Goal: Information Seeking & Learning: Learn about a topic

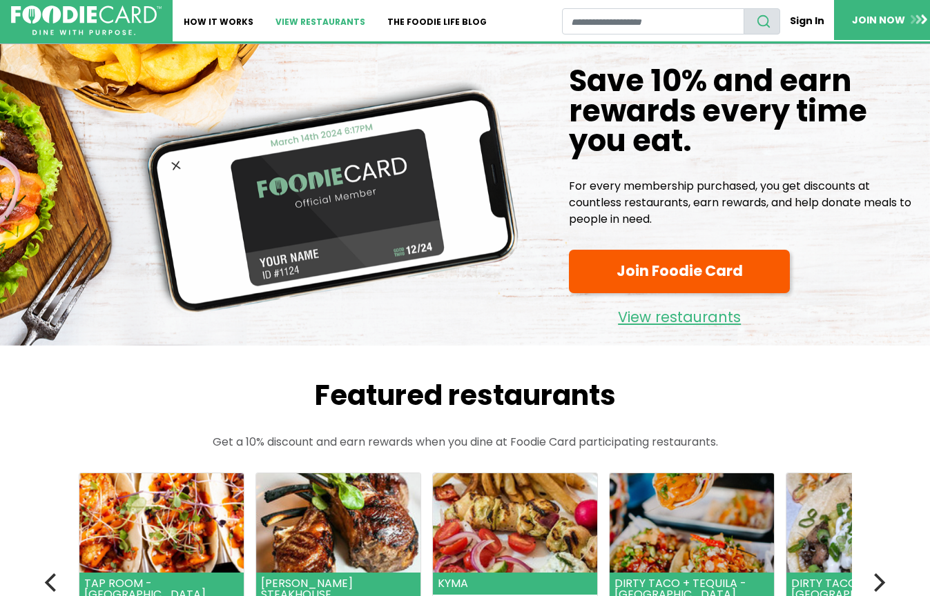
click at [300, 20] on link "View restaurants" at bounding box center [320, 20] width 112 height 41
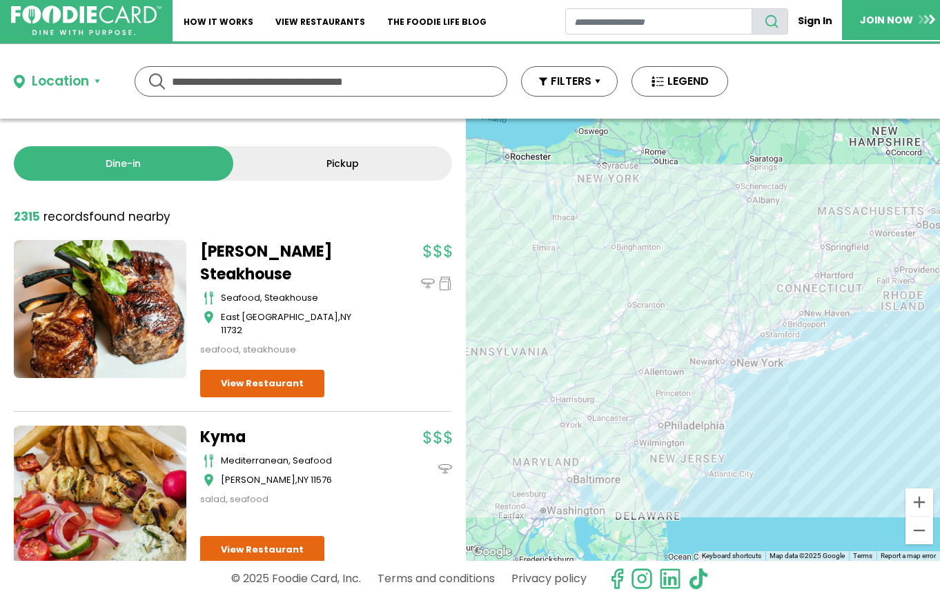
click at [776, 433] on div "To navigate, press the arrow keys." at bounding box center [703, 340] width 474 height 442
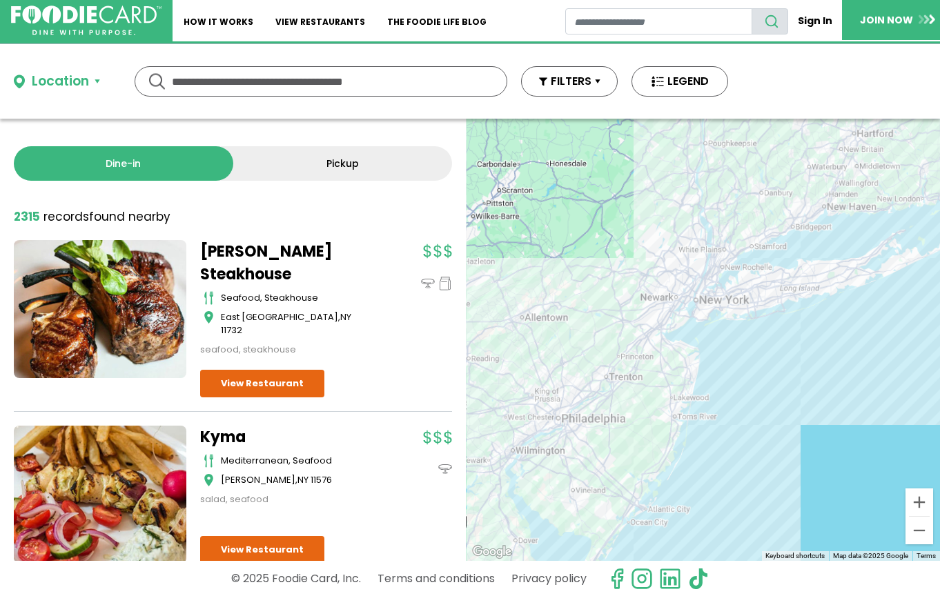
click at [772, 385] on div "To navigate, press the arrow keys." at bounding box center [703, 340] width 474 height 442
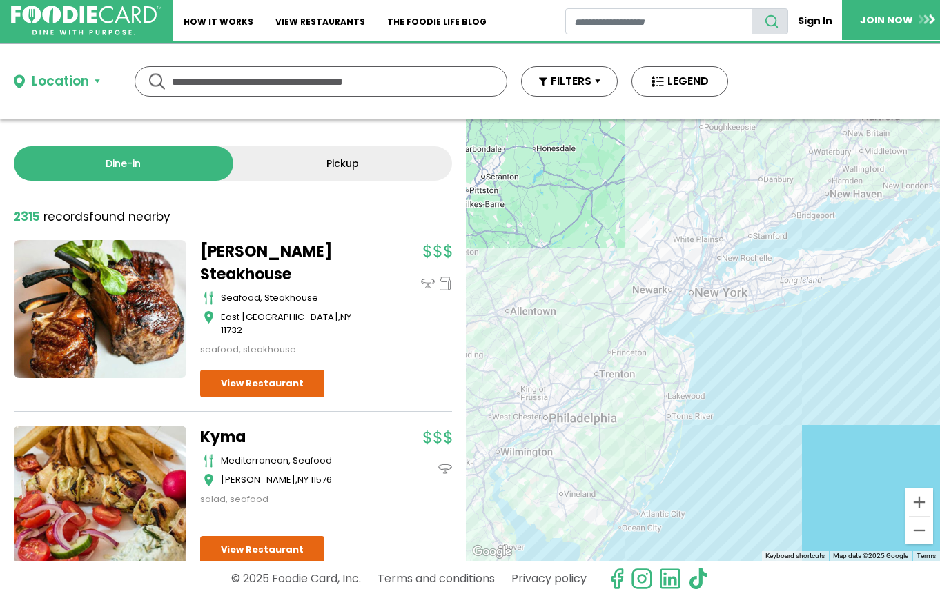
click at [770, 382] on div "To navigate, press the arrow keys." at bounding box center [703, 340] width 474 height 442
click at [730, 349] on div "To navigate, press the arrow keys." at bounding box center [703, 340] width 474 height 442
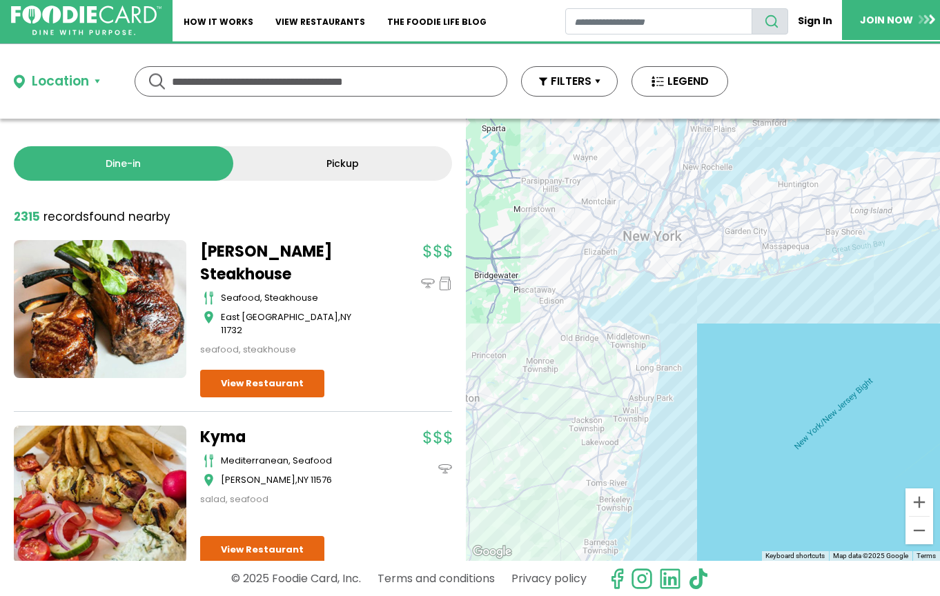
click at [712, 314] on div "To navigate, press the arrow keys." at bounding box center [703, 340] width 474 height 442
click at [712, 313] on div "To navigate, press the arrow keys." at bounding box center [703, 340] width 474 height 442
click at [707, 302] on div "To navigate, press the arrow keys." at bounding box center [703, 340] width 474 height 442
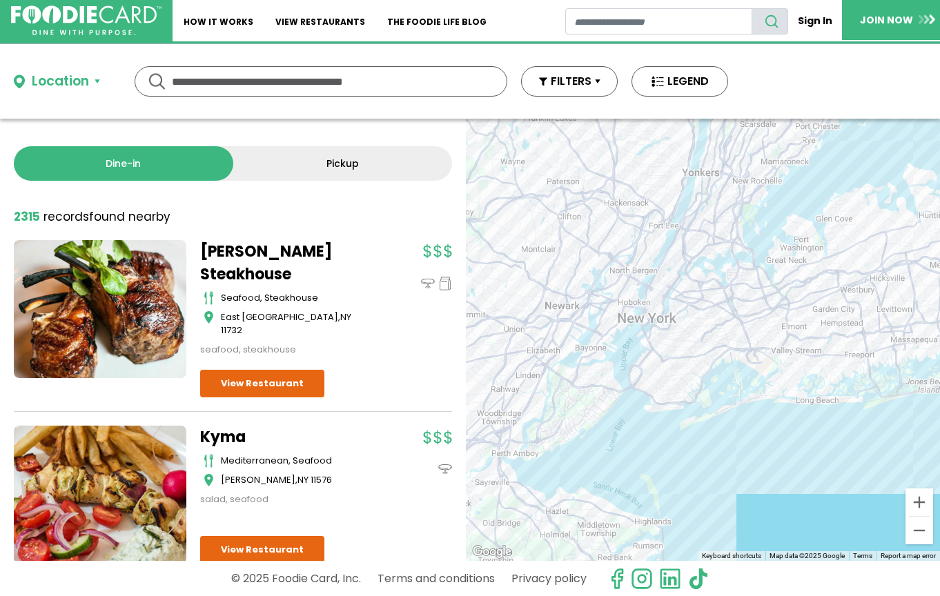
drag, startPoint x: 705, startPoint y: 297, endPoint x: 755, endPoint y: 447, distance: 158.5
click at [755, 447] on div "To navigate, press the arrow keys." at bounding box center [703, 340] width 474 height 442
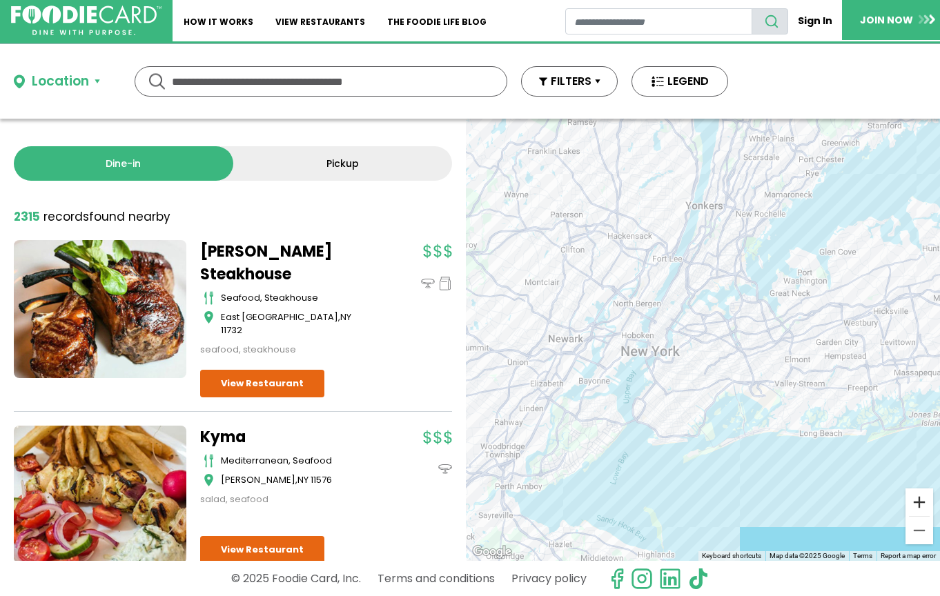
click at [916, 491] on button "Zoom in" at bounding box center [920, 503] width 28 height 28
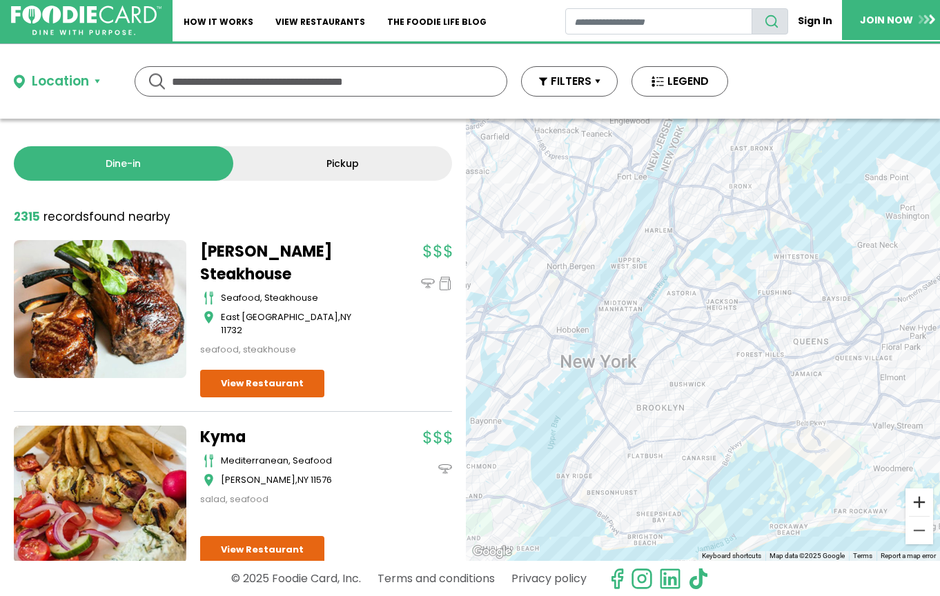
click at [916, 491] on button "Zoom in" at bounding box center [920, 503] width 28 height 28
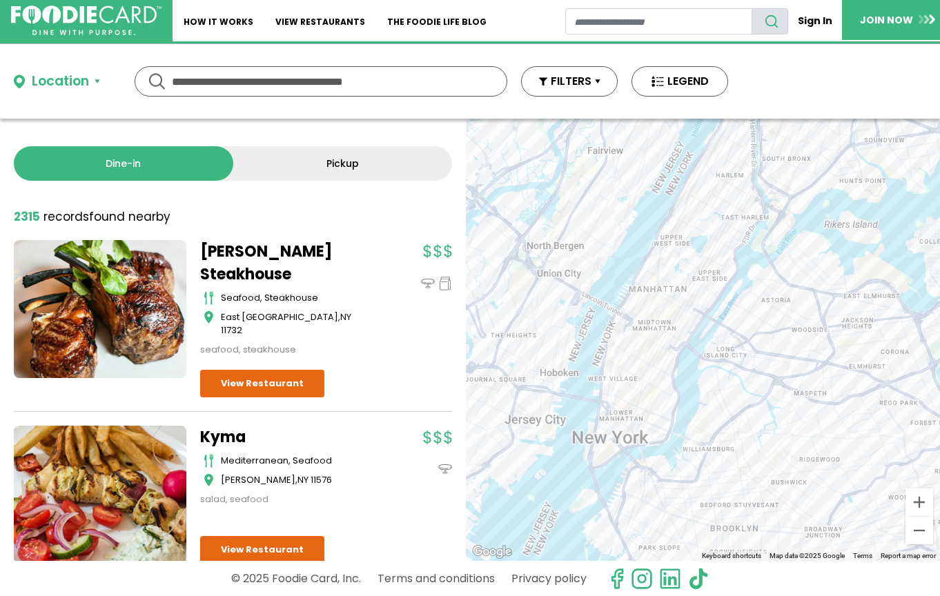
drag, startPoint x: 755, startPoint y: 295, endPoint x: 873, endPoint y: 355, distance: 132.1
click at [873, 355] on div "To navigate, press the arrow keys." at bounding box center [703, 340] width 474 height 442
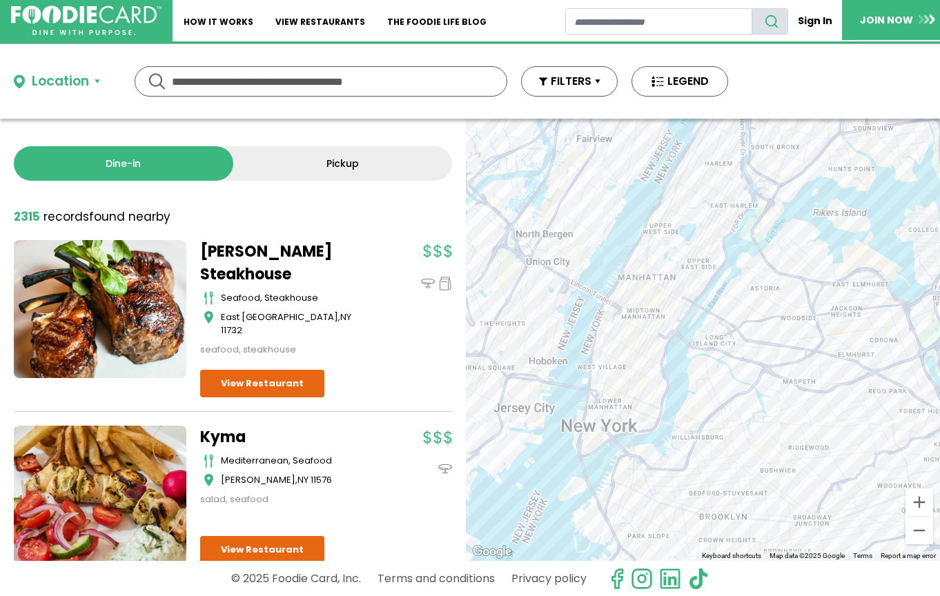
click at [914, 487] on div "To navigate, press the arrow keys." at bounding box center [703, 340] width 474 height 442
click at [914, 489] on button "Zoom in" at bounding box center [920, 503] width 28 height 28
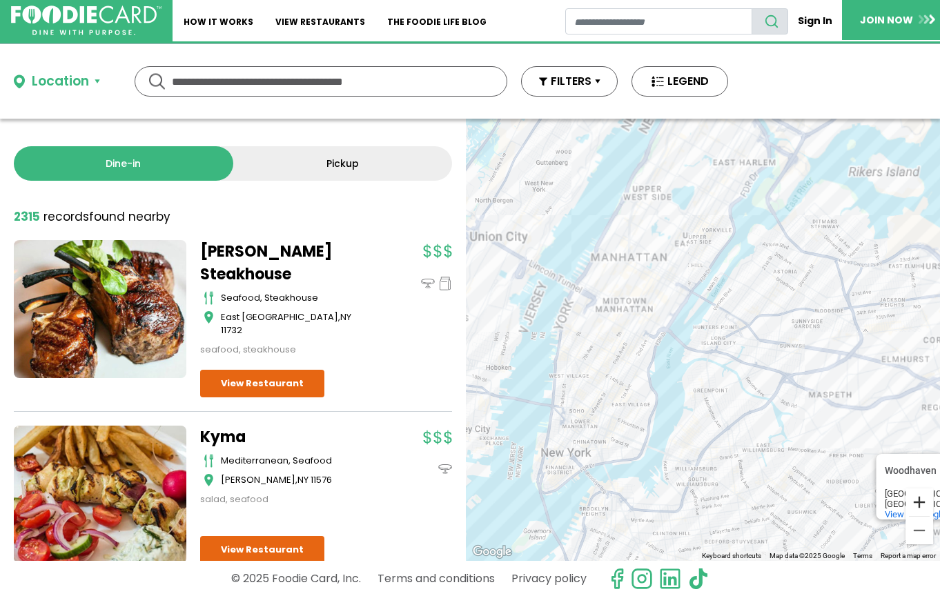
click at [915, 491] on button "Zoom in" at bounding box center [920, 503] width 28 height 28
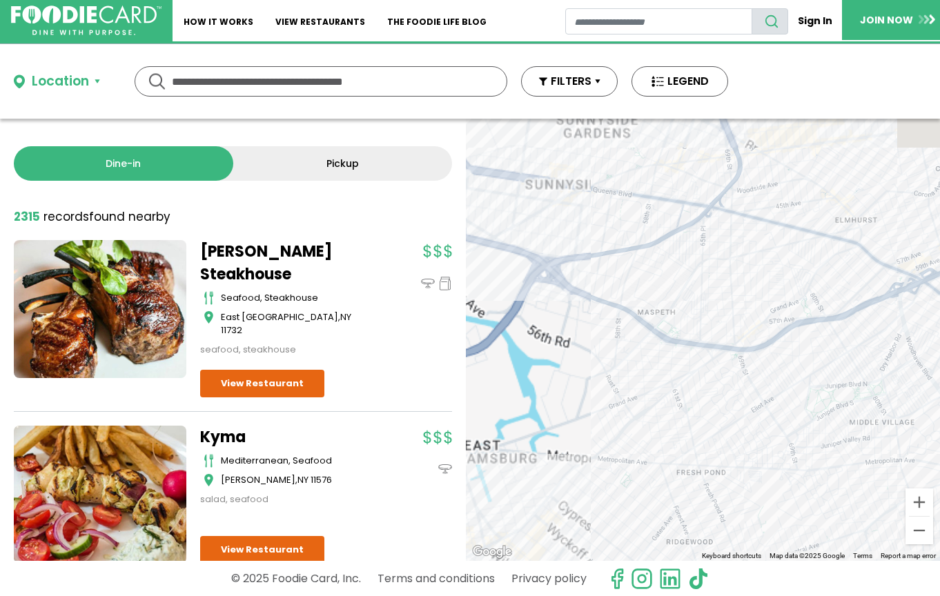
drag, startPoint x: 633, startPoint y: 401, endPoint x: 1142, endPoint y: 457, distance: 511.7
click at [939, 457] on html "Skip Navigation Skip to Login Skip to Footer Home How It Works View restaurants…" at bounding box center [470, 298] width 940 height 596
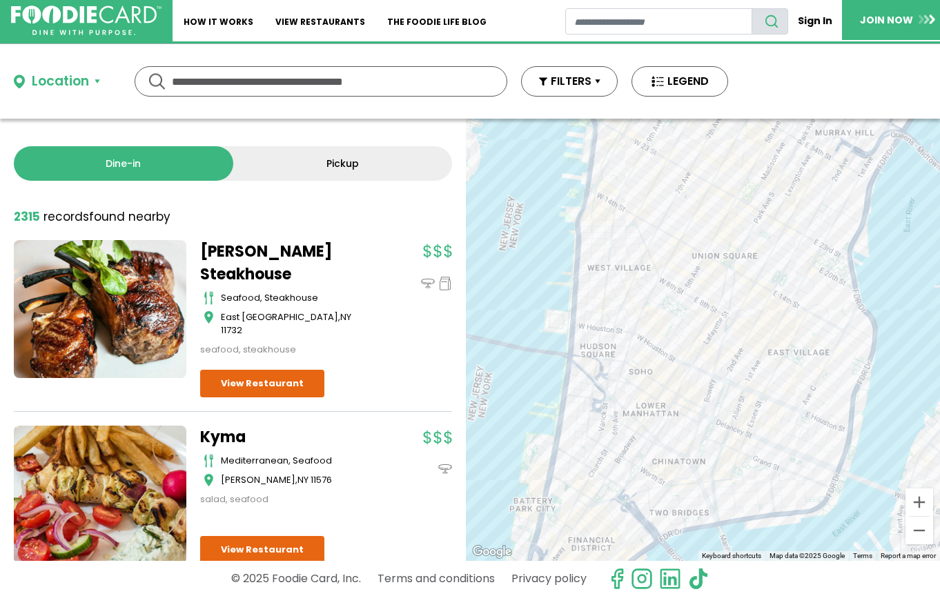
drag, startPoint x: 859, startPoint y: 422, endPoint x: 765, endPoint y: 306, distance: 148.7
click at [765, 306] on div "To navigate, press the arrow keys. Woodhaven Woodhaven Queens, NY View on Googl…" at bounding box center [703, 340] width 474 height 442
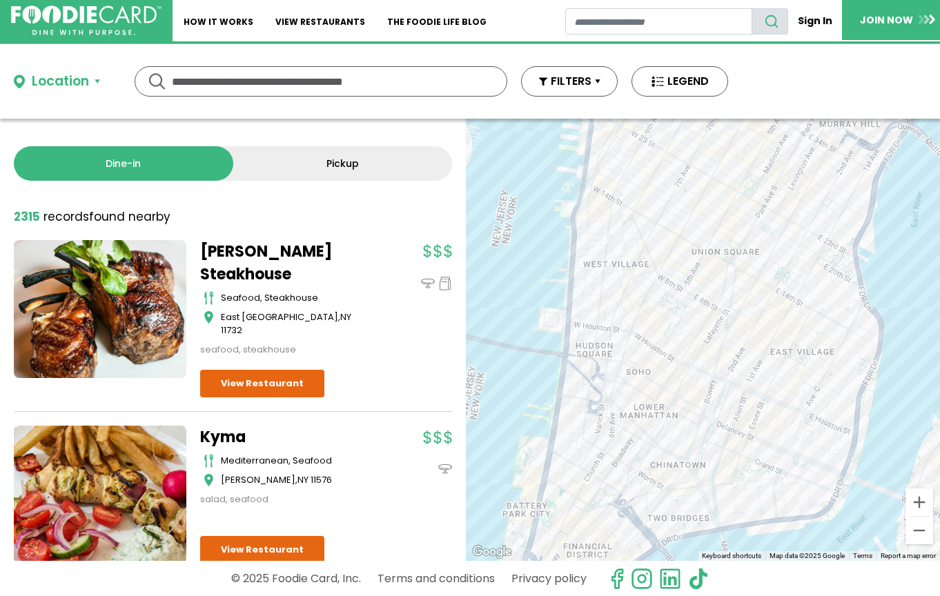
click at [723, 302] on div "To navigate, press the arrow keys. Woodhaven Woodhaven Queens, NY View on Googl…" at bounding box center [703, 340] width 474 height 442
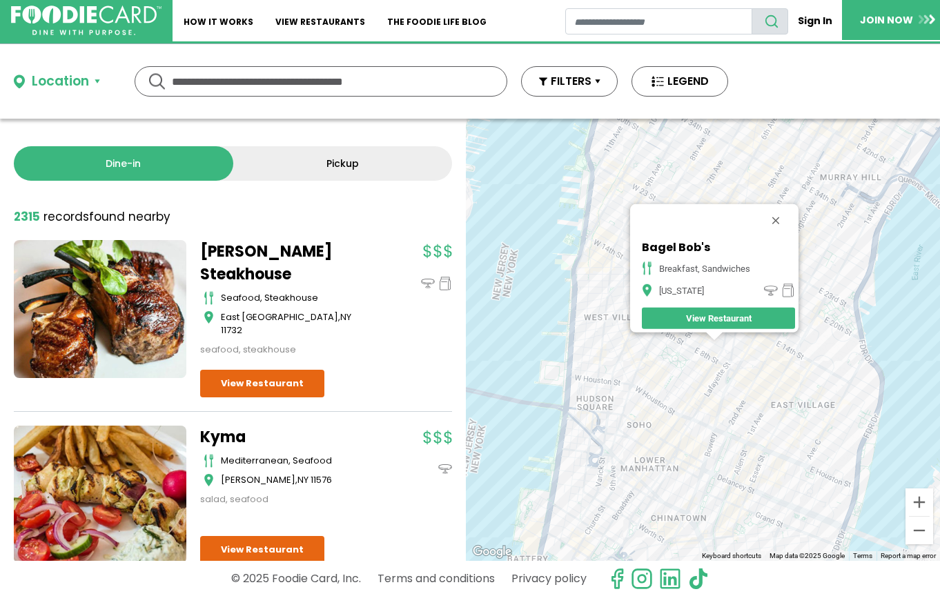
click at [682, 346] on div "To navigate, press the arrow keys. Bagel Bob's breakfast, sandwiches New York V…" at bounding box center [703, 340] width 474 height 442
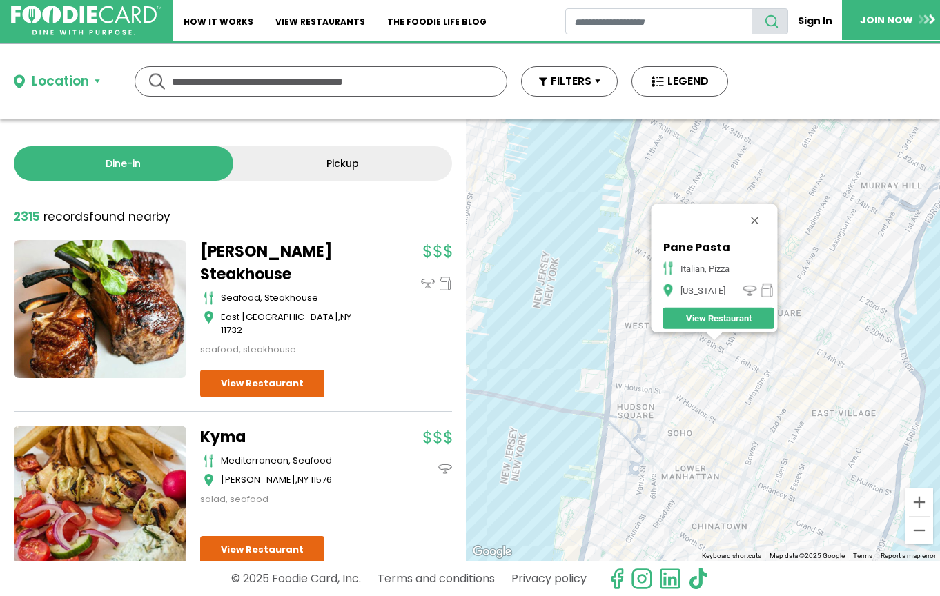
click at [688, 368] on div "To navigate, press the arrow keys. Pane Pasta italian, pizza New York View Rest…" at bounding box center [703, 340] width 474 height 442
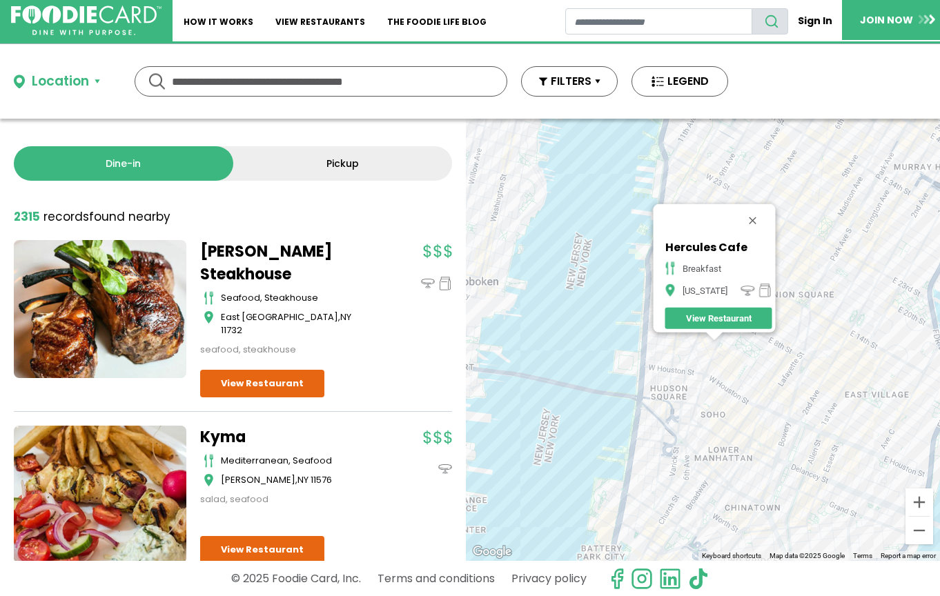
click at [720, 366] on div "To navigate, press the arrow keys. Hercules Cafe breakfast New York View Restau…" at bounding box center [703, 340] width 474 height 442
click at [731, 369] on div "To navigate, press the arrow keys. Hercules Cafe breakfast New York View Restau…" at bounding box center [703, 340] width 474 height 442
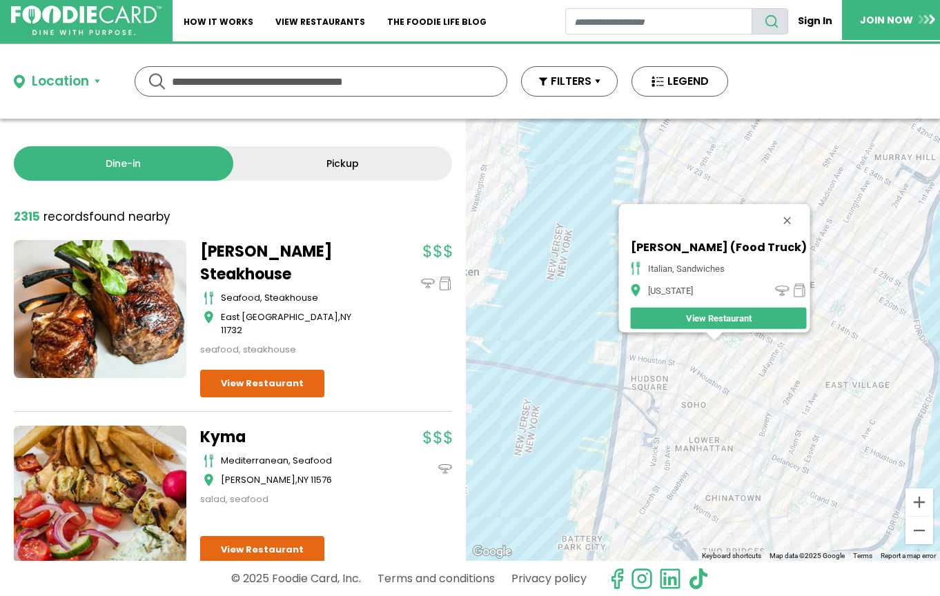
click at [729, 370] on div "To navigate, press the arrow keys. D'Albano (Food Truck) italian, sandwiches Ne…" at bounding box center [703, 340] width 474 height 442
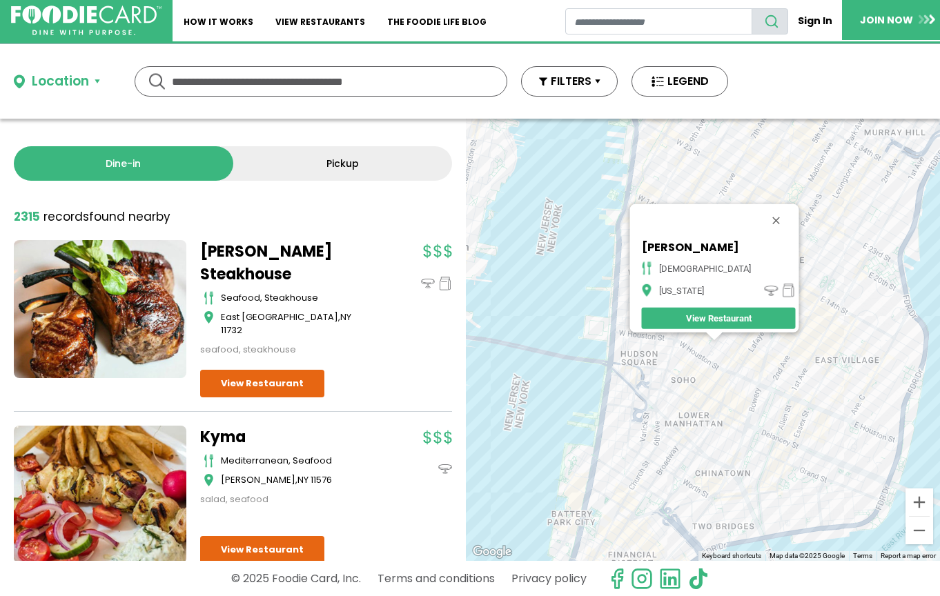
click at [681, 421] on div "To navigate, press the arrow keys. Madam Ji indian New York View Restaurant" at bounding box center [703, 340] width 474 height 442
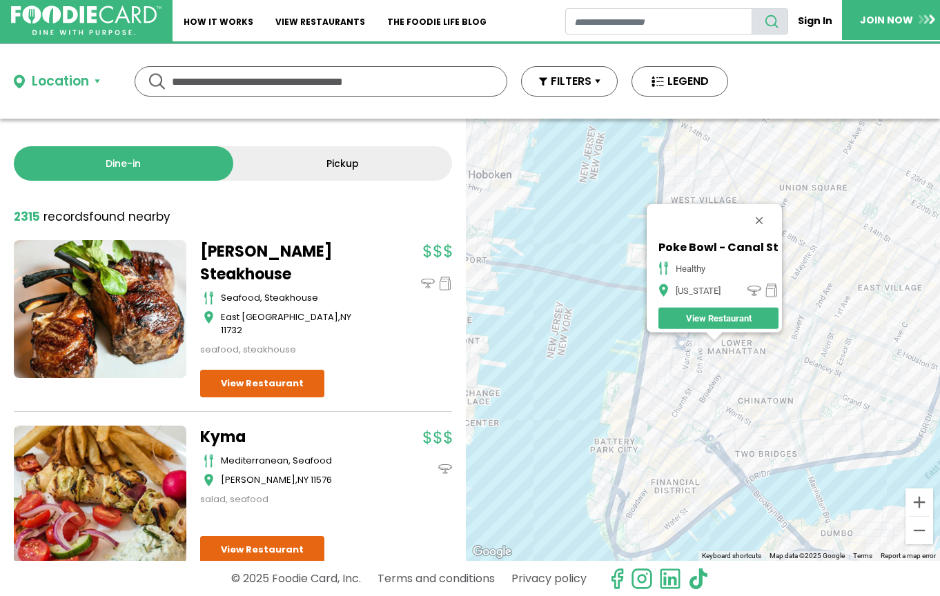
click at [706, 393] on div "To navigate, press the arrow keys. Poke Bowl - Canal St healthy New York View R…" at bounding box center [703, 340] width 474 height 442
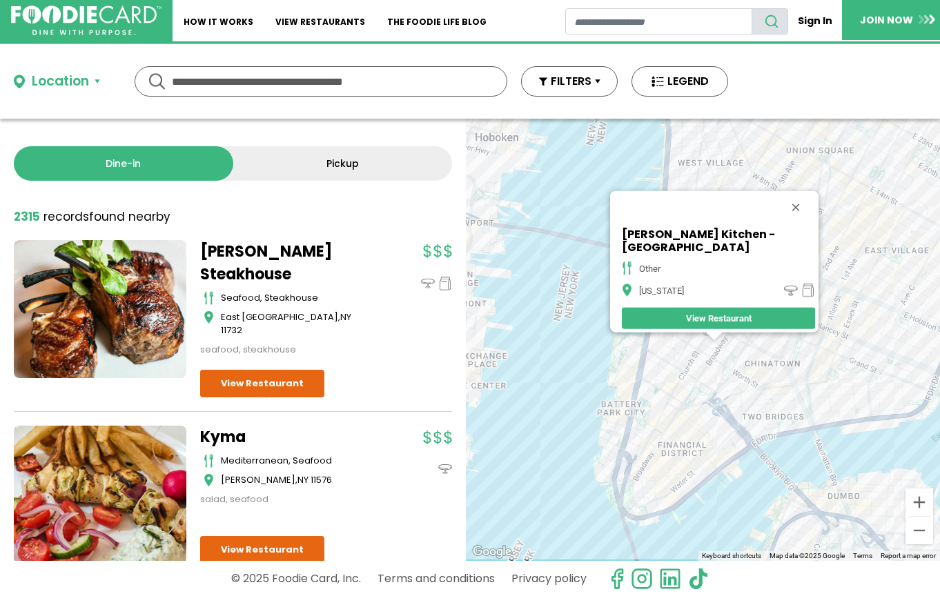
click at [718, 387] on div "To navigate, press the arrow keys. Tara Kitchen - NYC other New York View Resta…" at bounding box center [703, 340] width 474 height 442
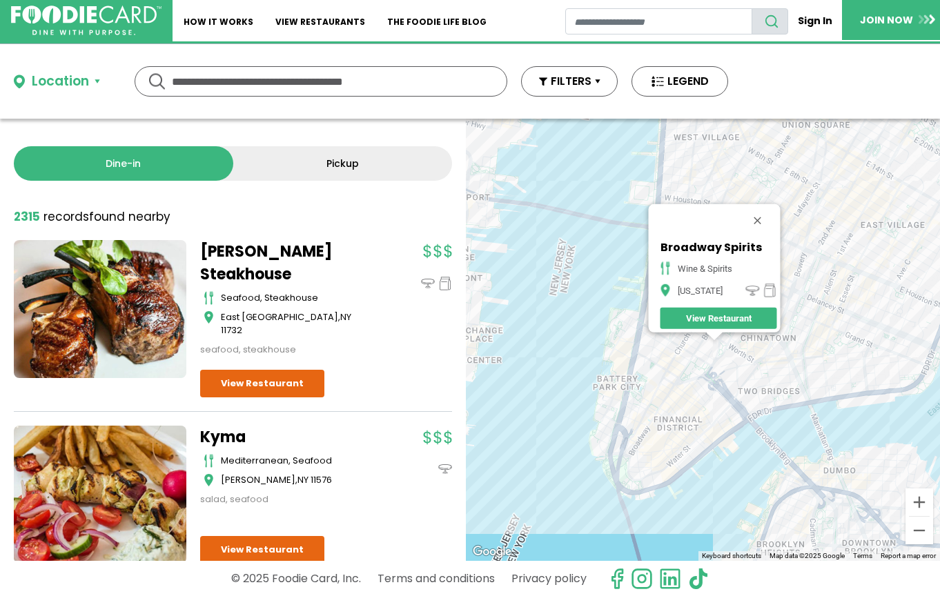
click at [681, 360] on div "To navigate, press the arrow keys. Broadway Spirits wine & spirits New York Vie…" at bounding box center [703, 340] width 474 height 442
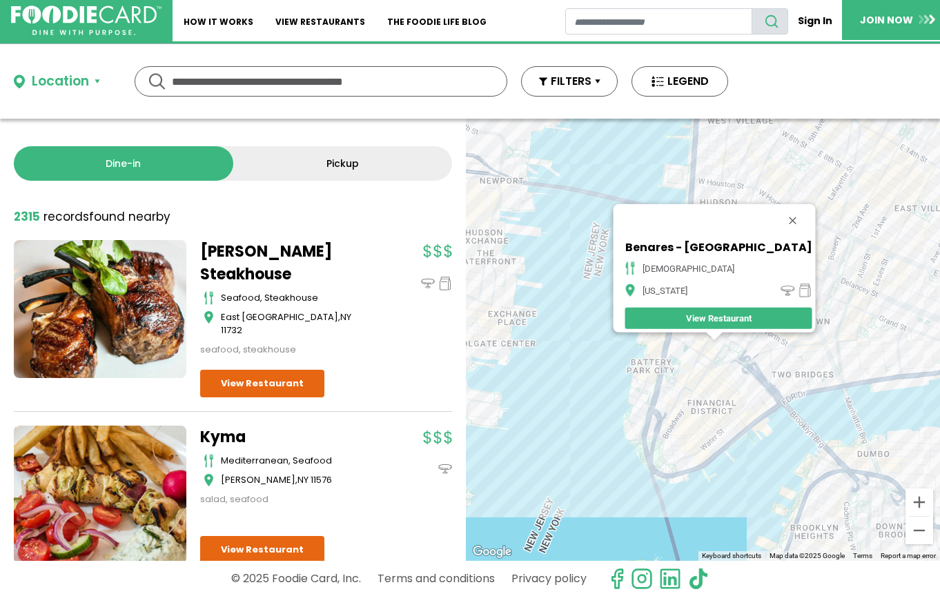
click at [714, 367] on div "To navigate, press the arrow keys. Benares - NYC indian New York View Restaurant" at bounding box center [703, 340] width 474 height 442
click at [719, 364] on div "To navigate, press the arrow keys. Benares - NYC indian New York View Restaurant" at bounding box center [703, 340] width 474 height 442
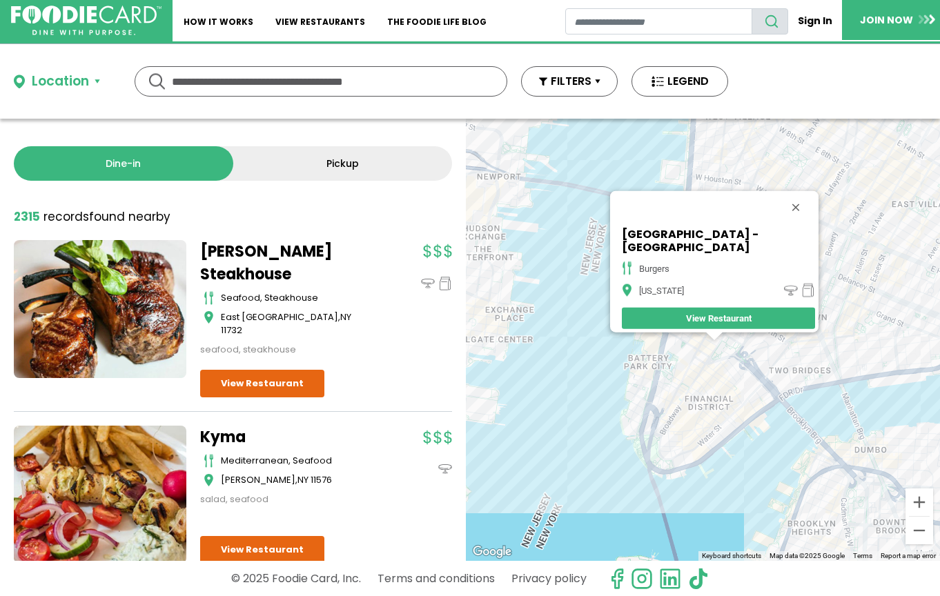
click at [734, 378] on div "To navigate, press the arrow keys. Burger Village - Church St burgers New York …" at bounding box center [703, 340] width 474 height 442
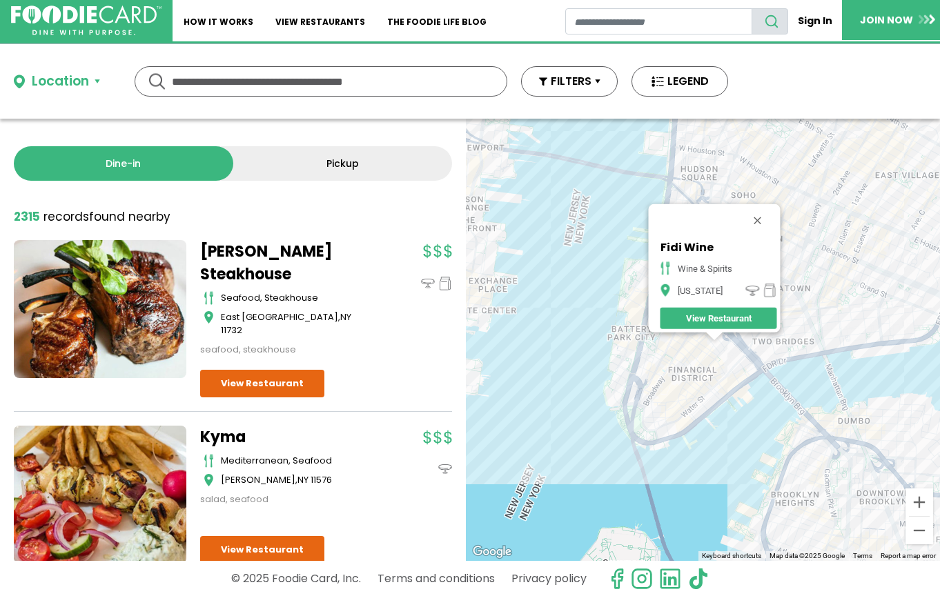
click at [704, 360] on div "To navigate, press the arrow keys. Fidi Wine wine & spirits New York View Resta…" at bounding box center [703, 340] width 474 height 442
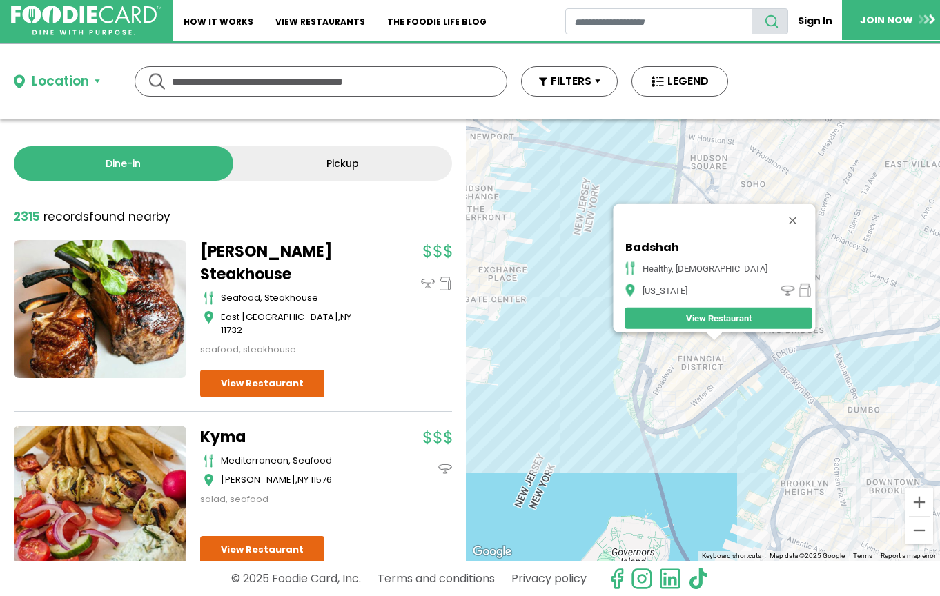
click at [704, 357] on div "To navigate, press the arrow keys. Badshah healthy, indian New York View Restau…" at bounding box center [703, 340] width 474 height 442
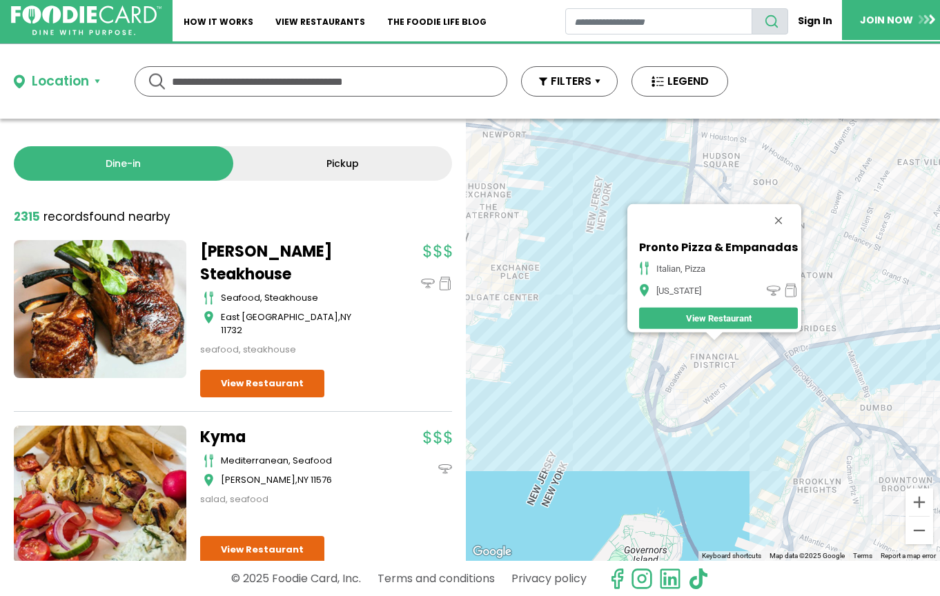
click at [727, 361] on div "To navigate, press the arrow keys. Pronto Pizza & Empanadas italian, pizza New …" at bounding box center [703, 340] width 474 height 442
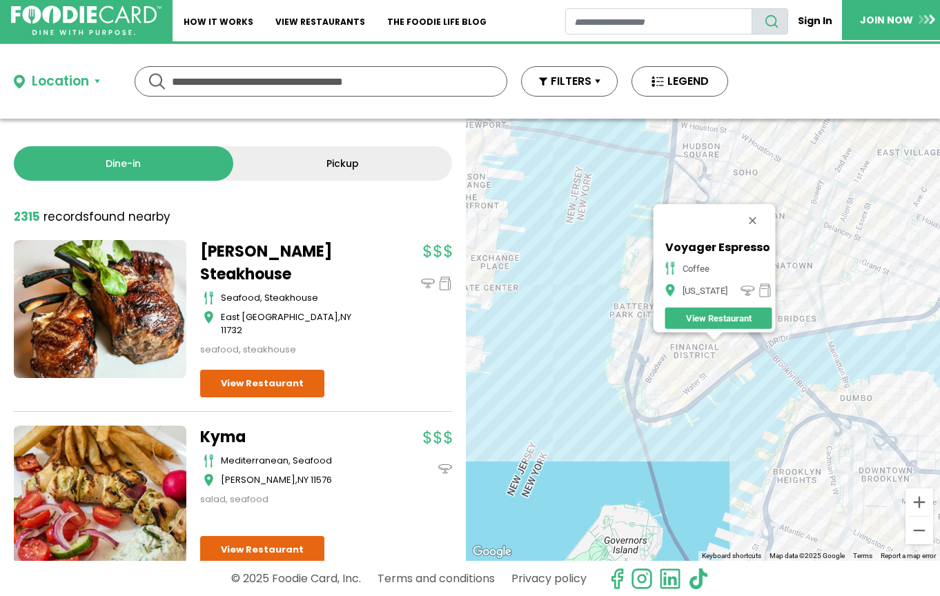
click at [716, 370] on div "To navigate, press the arrow keys. Voyager Espresso coffee New York View Restau…" at bounding box center [703, 340] width 474 height 442
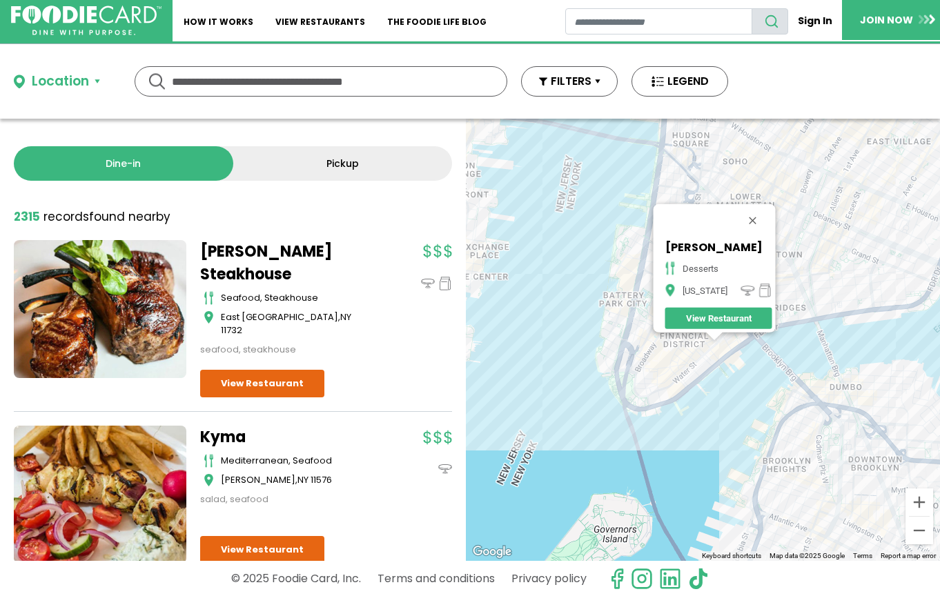
click at [698, 357] on div "To navigate, press the arrow keys. Carvel - John St desserts New York View Rest…" at bounding box center [703, 340] width 474 height 442
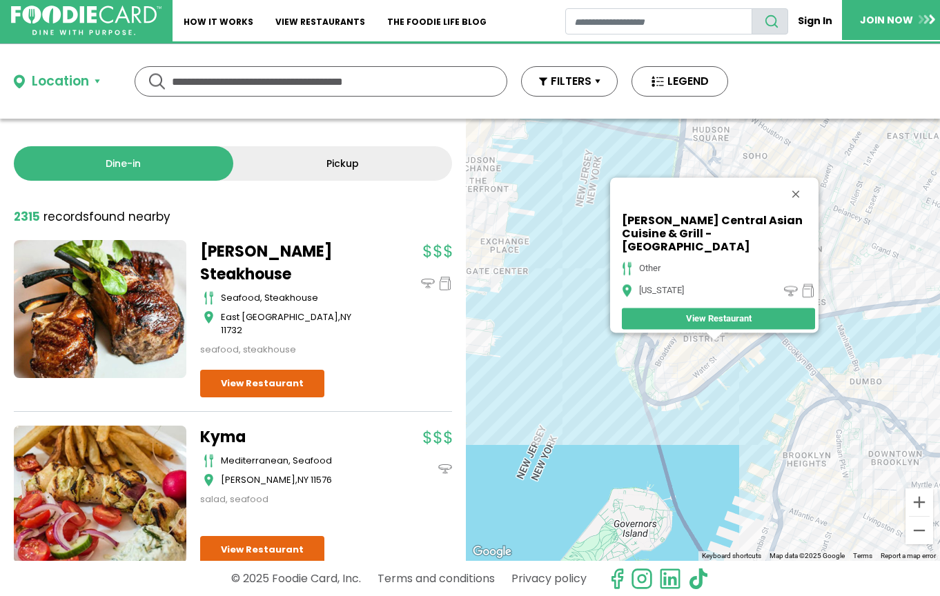
click at [841, 241] on div "To navigate, press the arrow keys. Farida Central Asian Cuisine & Grill - Cedar…" at bounding box center [703, 340] width 474 height 442
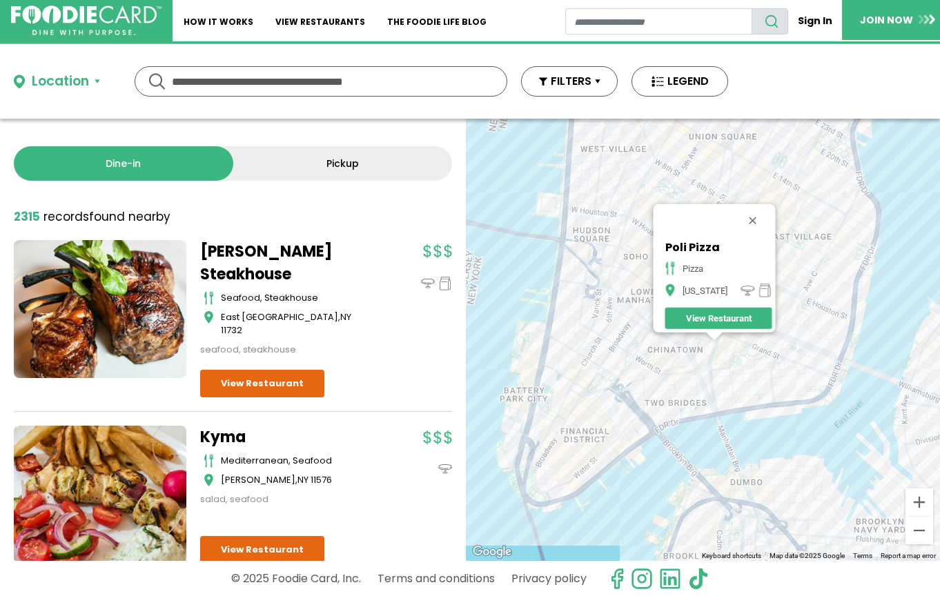
click at [749, 335] on div "To navigate, press the arrow keys. Poli Pizza pizza New York View Restaurant" at bounding box center [703, 340] width 474 height 442
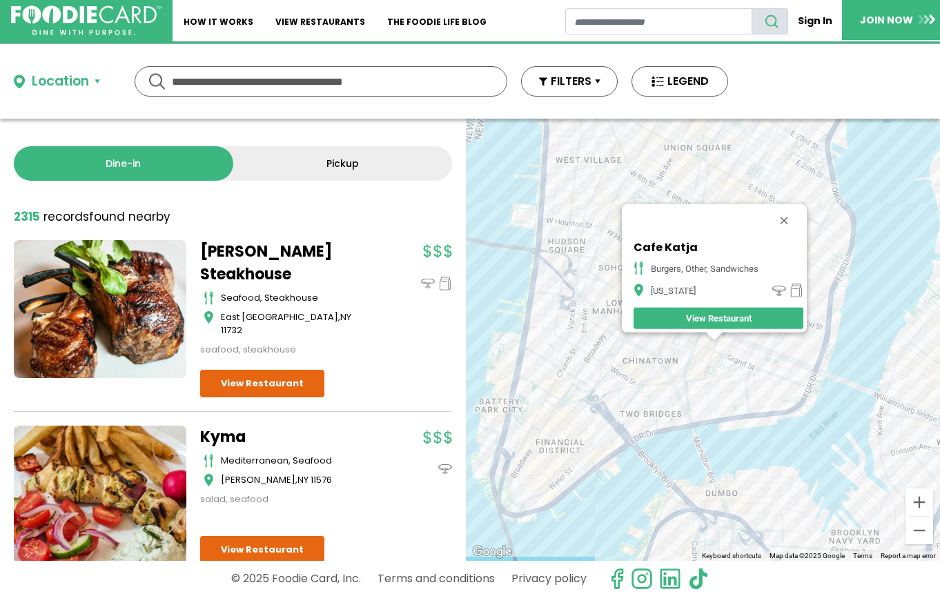
click at [732, 342] on div "To navigate, press the arrow keys. Cafe Katja burgers, other, sandwiches New Yo…" at bounding box center [703, 340] width 474 height 442
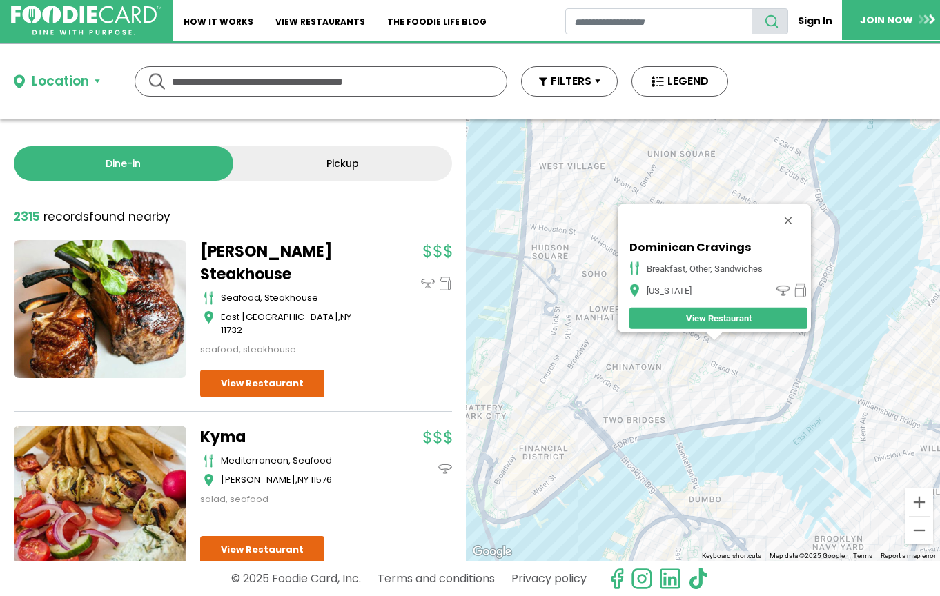
click at [718, 337] on div at bounding box center [713, 337] width 17 height 8
click at [742, 342] on div "To navigate, press the arrow keys. Dominican Cravings breakfast, other, sandwic…" at bounding box center [703, 340] width 474 height 442
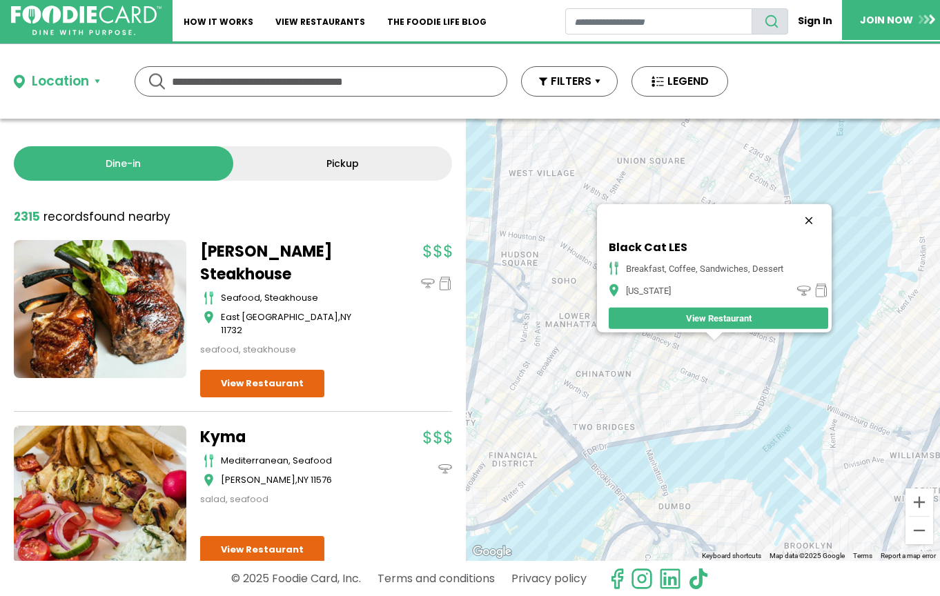
click at [825, 214] on button "Close" at bounding box center [808, 220] width 33 height 33
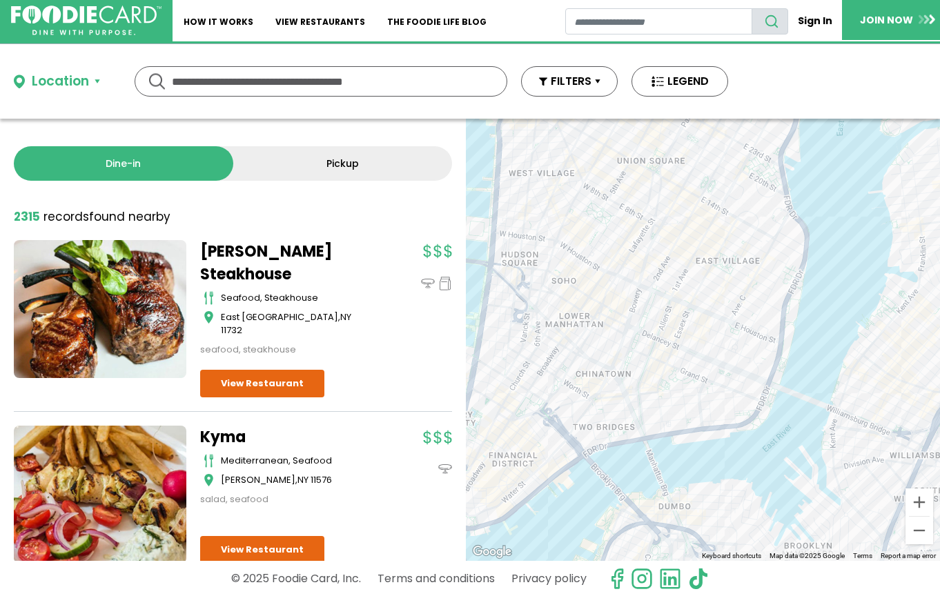
click at [676, 300] on div "To navigate, press the arrow keys." at bounding box center [703, 340] width 474 height 442
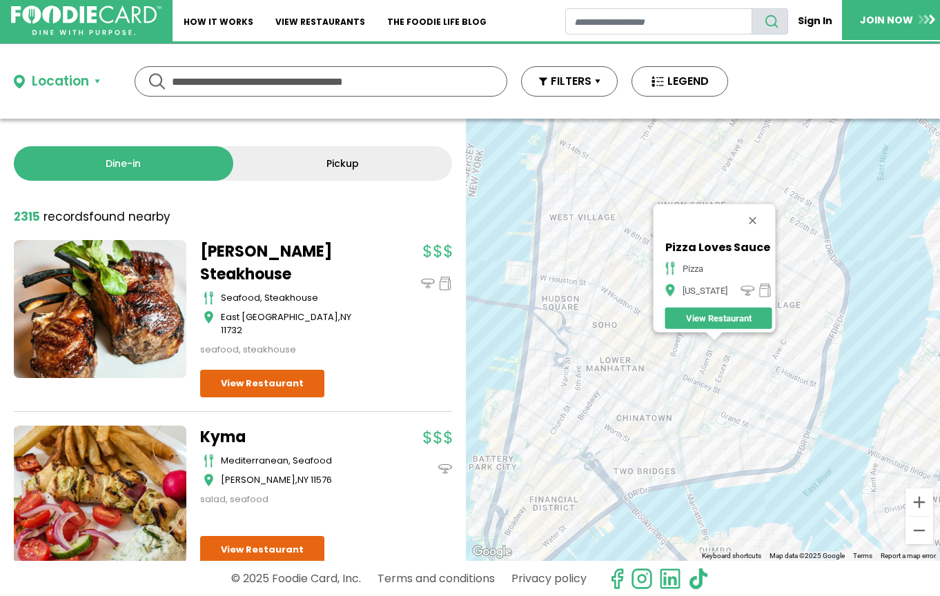
click at [726, 344] on div "To navigate, press the arrow keys. Pizza Loves Sauce pizza New York View Restau…" at bounding box center [703, 340] width 474 height 442
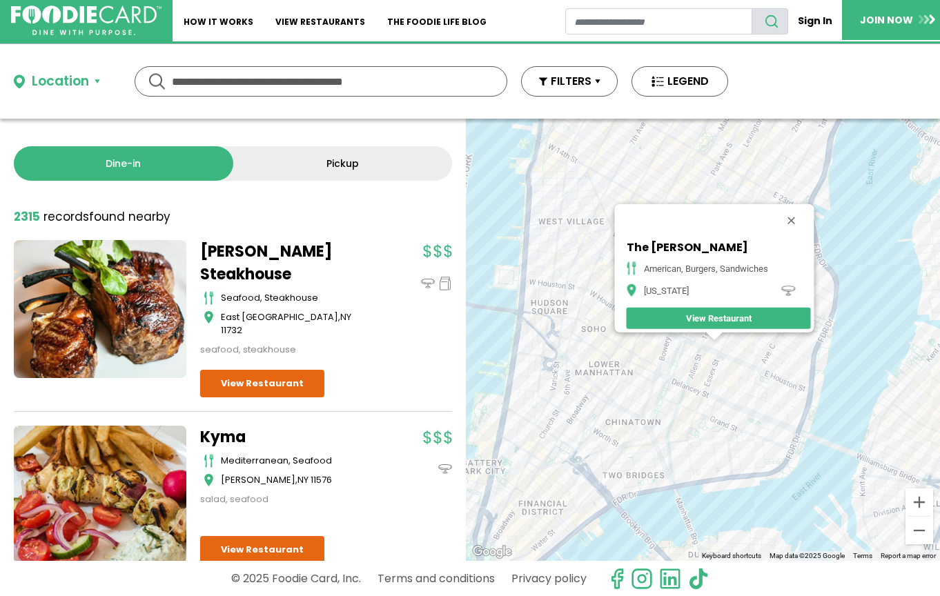
click at [727, 357] on div "To navigate, press the arrow keys. The Grayson American, Burgers, Sandwiches Ne…" at bounding box center [703, 340] width 474 height 442
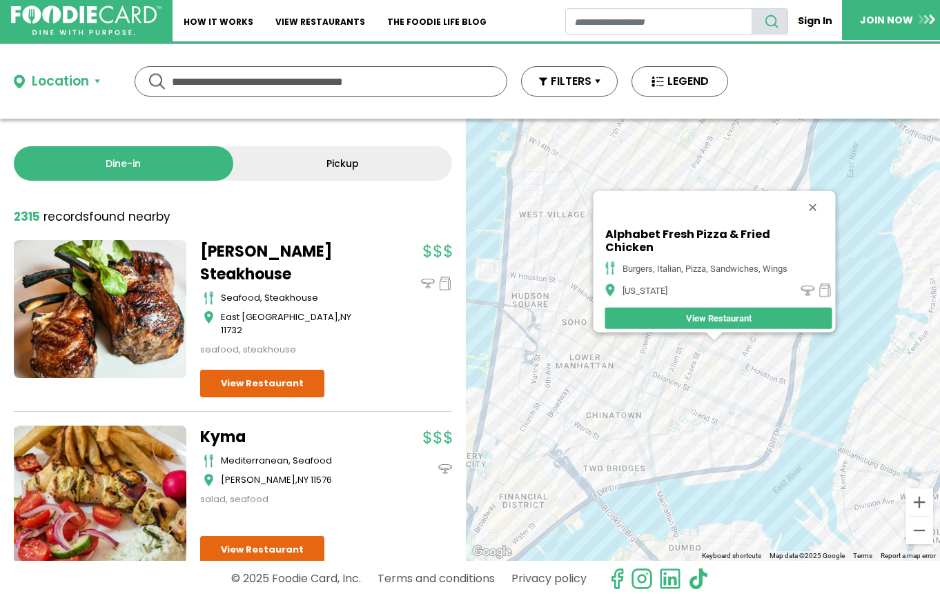
drag, startPoint x: 813, startPoint y: 197, endPoint x: 800, endPoint y: 193, distance: 14.0
click at [813, 197] on button "Close" at bounding box center [812, 206] width 33 height 33
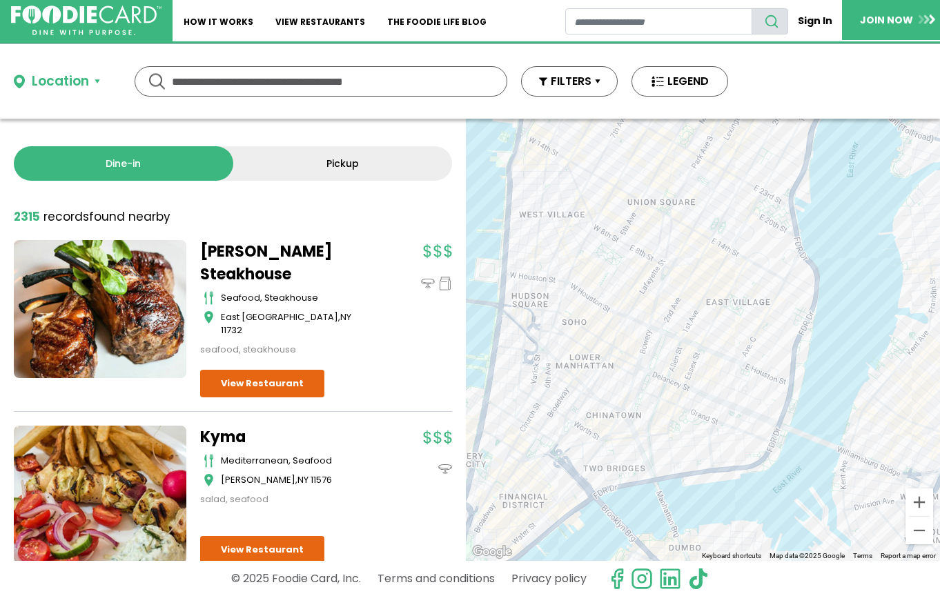
click at [697, 166] on div "To navigate, press the arrow keys." at bounding box center [703, 340] width 474 height 442
click at [685, 164] on div "To navigate, press the arrow keys." at bounding box center [703, 340] width 474 height 442
click at [686, 164] on div "To navigate, press the arrow keys." at bounding box center [703, 340] width 474 height 442
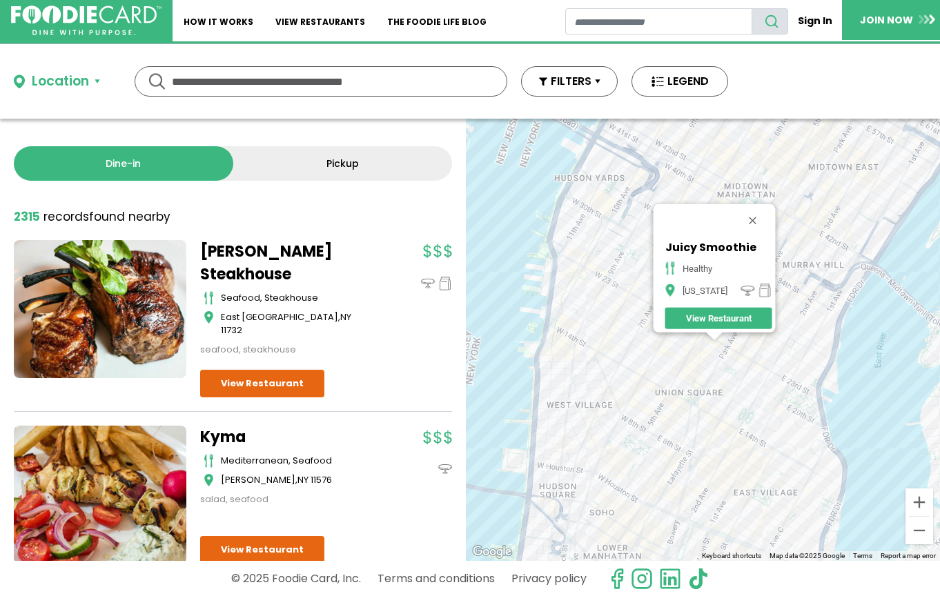
click at [623, 330] on div "To navigate, press the arrow keys. Juicy Smoothie healthy New York View Restaur…" at bounding box center [703, 340] width 474 height 442
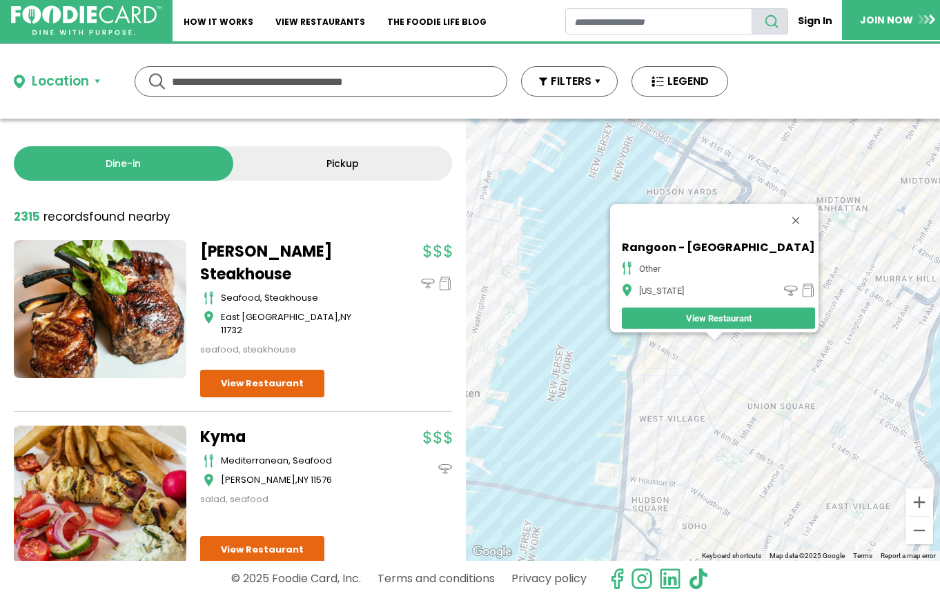
click at [727, 380] on div "To navigate, press the arrow keys. Rangoon - NYC other New York View Restaurant" at bounding box center [703, 340] width 474 height 442
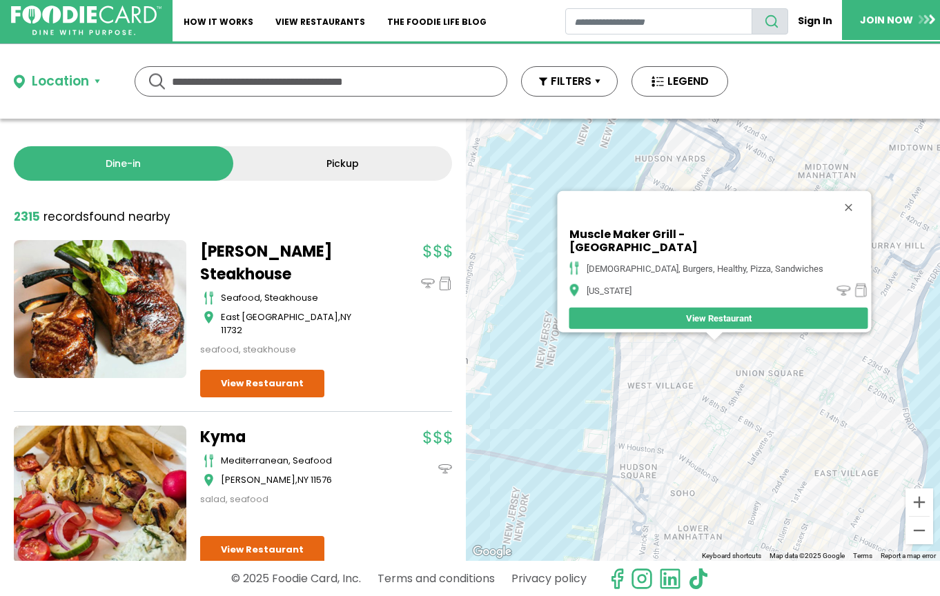
click at [774, 384] on div "To navigate, press the arrow keys. Muscle Maker Grill - 7th Ave american, burge…" at bounding box center [703, 340] width 474 height 442
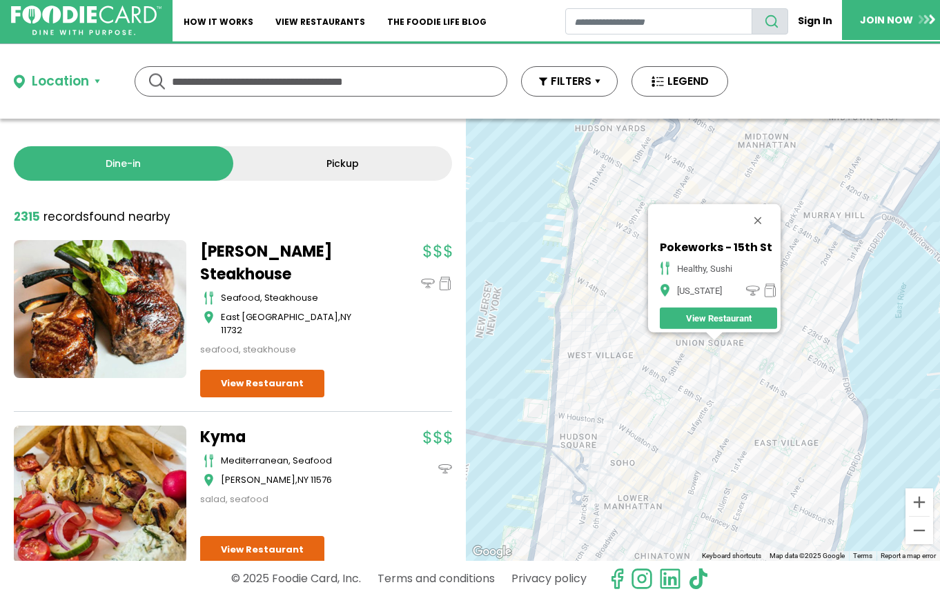
click at [724, 372] on div "To navigate, press the arrow keys. Pokeworks - 15th St healthy, sushi New York …" at bounding box center [703, 340] width 474 height 442
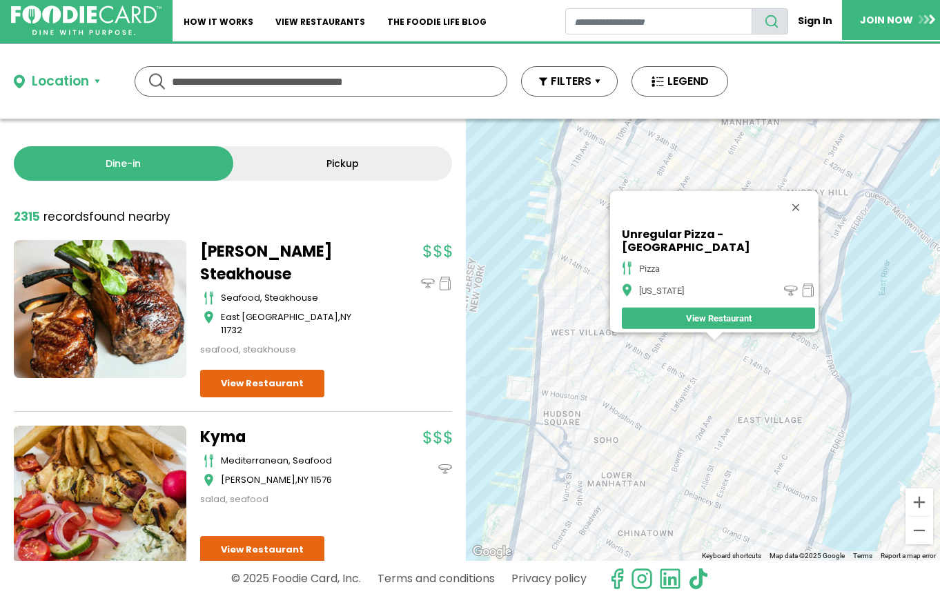
click at [716, 349] on div "To navigate, press the arrow keys. Unregular Pizza - 4th Ave pizza New York Vie…" at bounding box center [703, 340] width 474 height 442
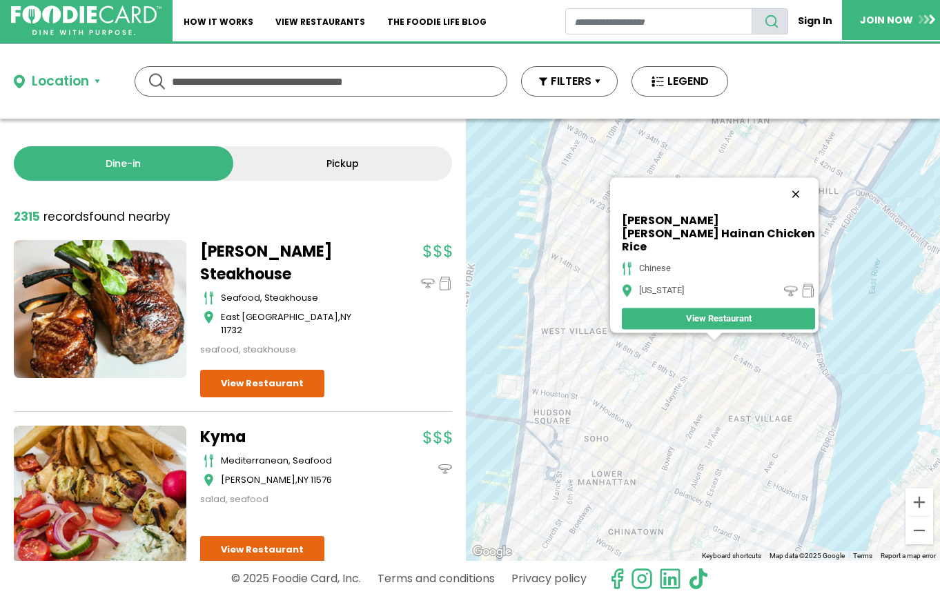
click at [801, 211] on button "Close" at bounding box center [795, 193] width 33 height 33
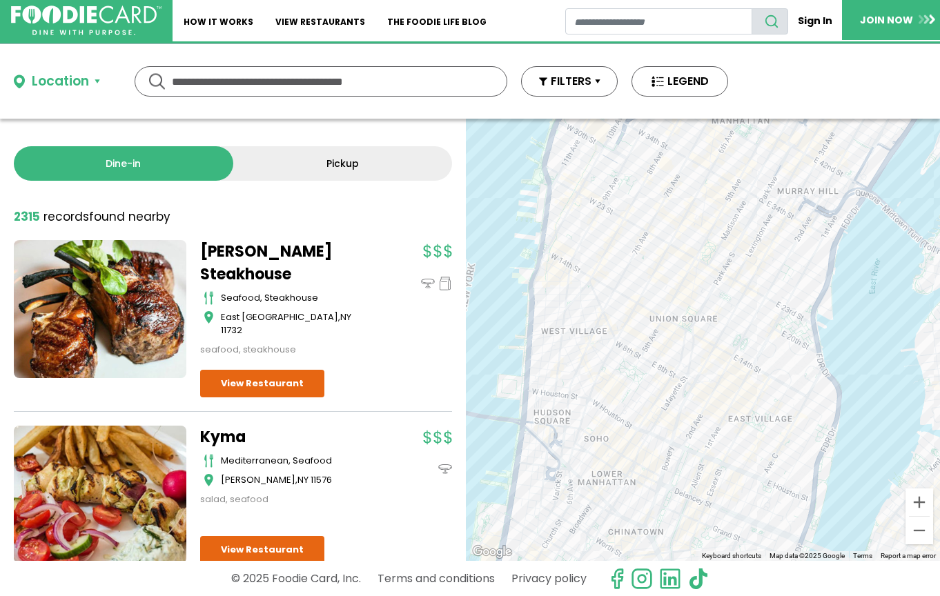
click at [731, 326] on div "To navigate, press the arrow keys." at bounding box center [703, 340] width 474 height 442
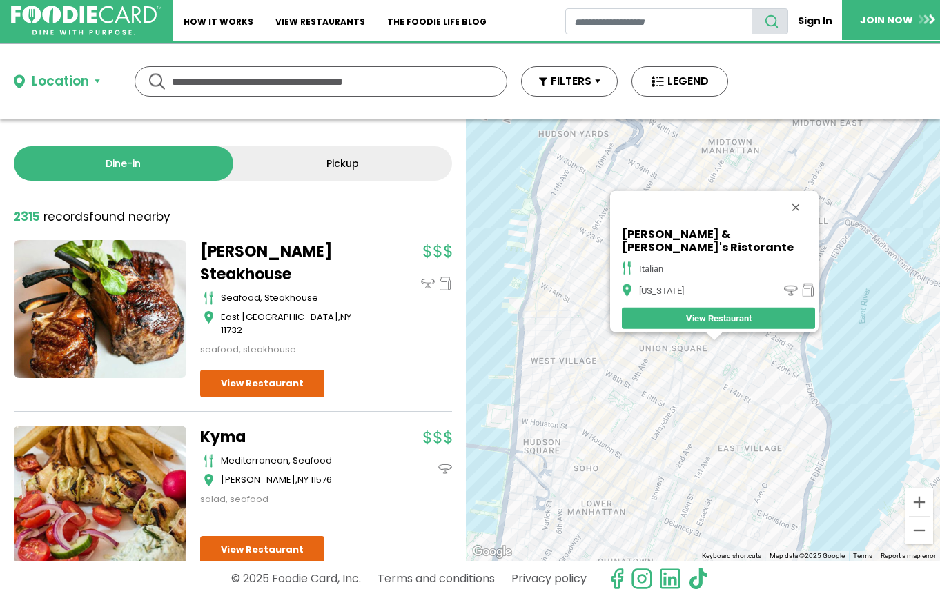
click at [724, 358] on div "To navigate, press the arrow keys. Paul & Jimmy's Ristorante italian New York V…" at bounding box center [703, 340] width 474 height 442
click at [730, 366] on div "To navigate, press the arrow keys. Paul & Jimmy's Ristorante italian New York V…" at bounding box center [703, 340] width 474 height 442
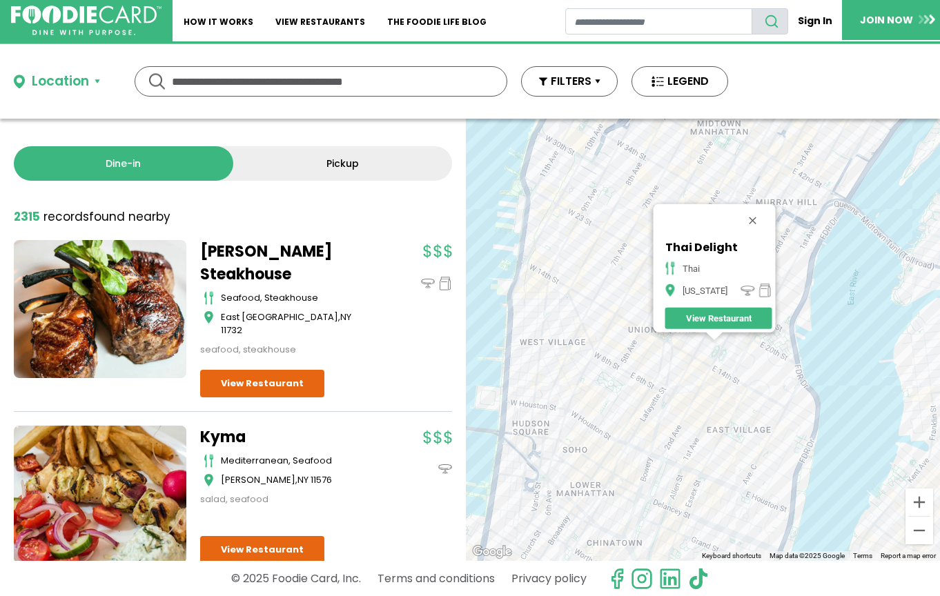
click at [738, 353] on div "To navigate, press the arrow keys. Thai Delight thai New York View Restaurant" at bounding box center [703, 340] width 474 height 442
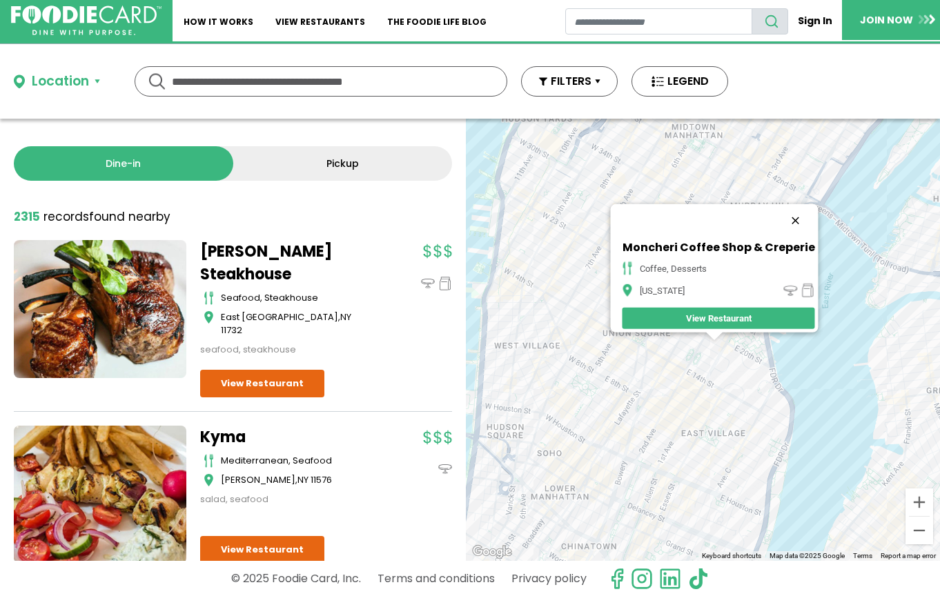
click at [792, 214] on button "Close" at bounding box center [795, 220] width 33 height 33
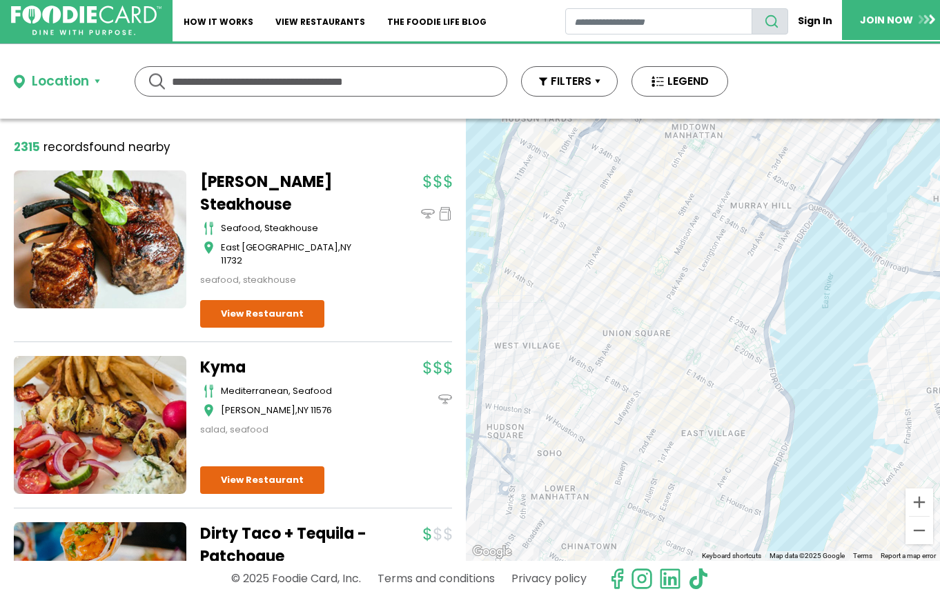
scroll to position [141, 0]
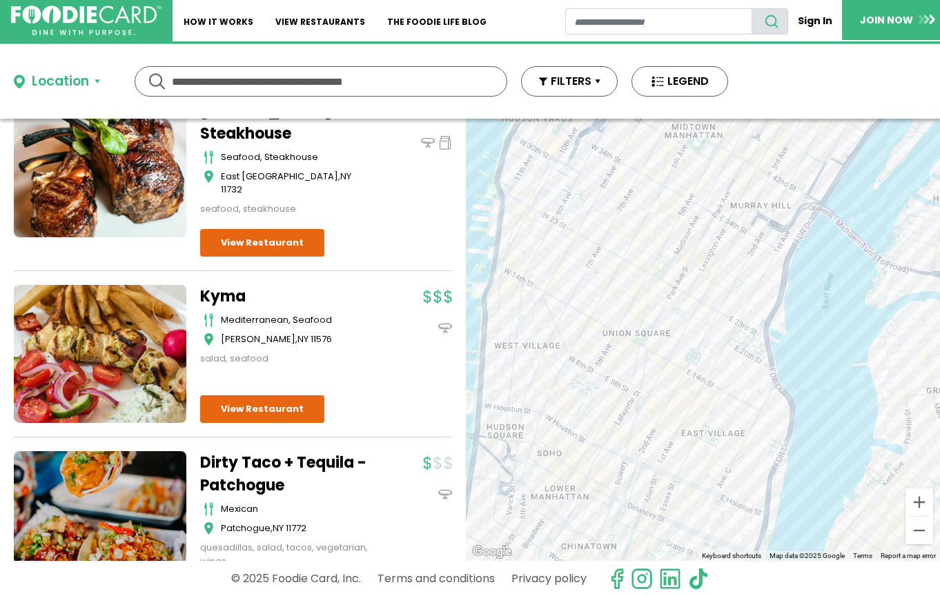
click at [142, 308] on link at bounding box center [100, 354] width 173 height 138
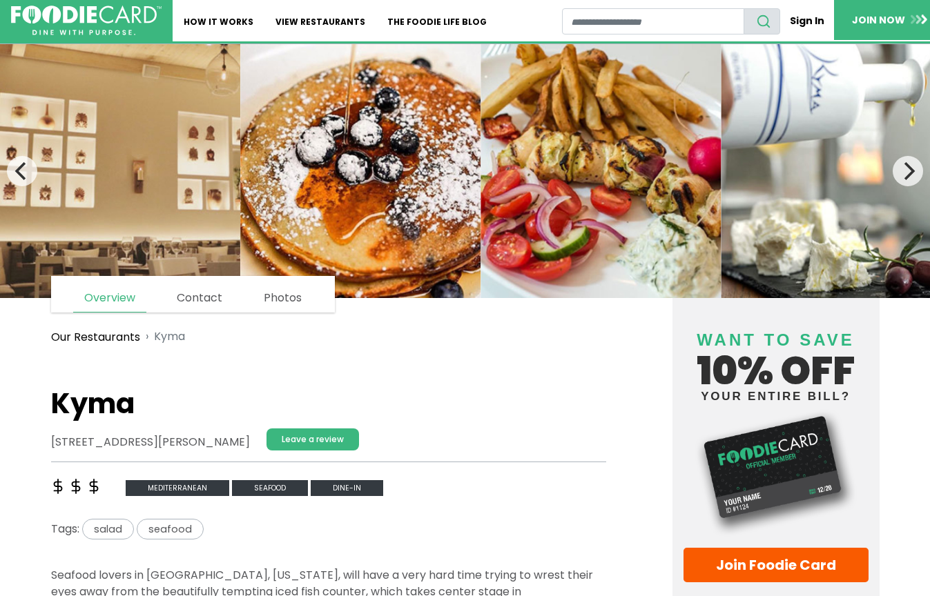
click at [135, 407] on h1 "Kyma" at bounding box center [328, 403] width 555 height 33
click at [133, 407] on h1 "Kyma" at bounding box center [328, 403] width 555 height 33
click at [157, 402] on h1 "Kyma" at bounding box center [328, 403] width 555 height 33
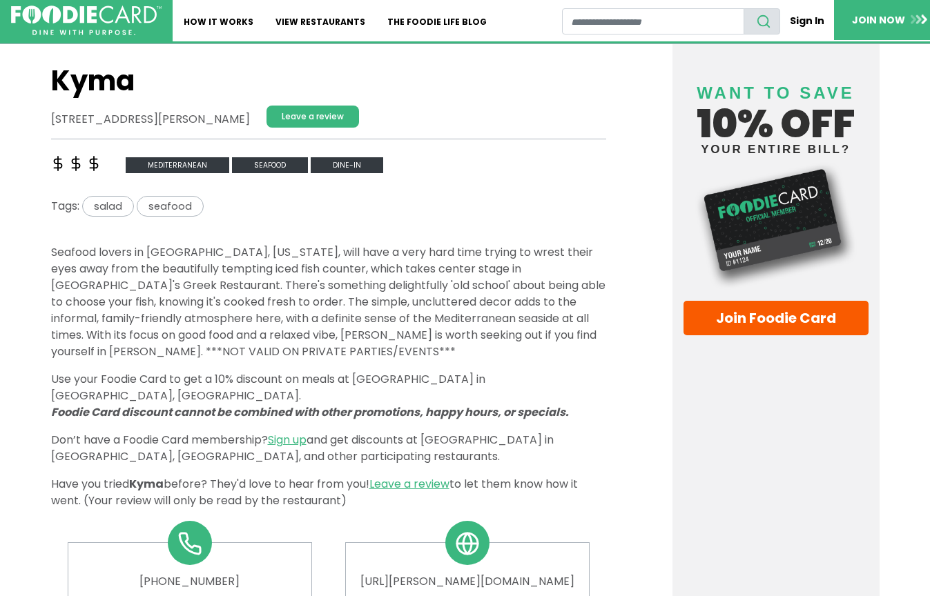
scroll to position [559, 0]
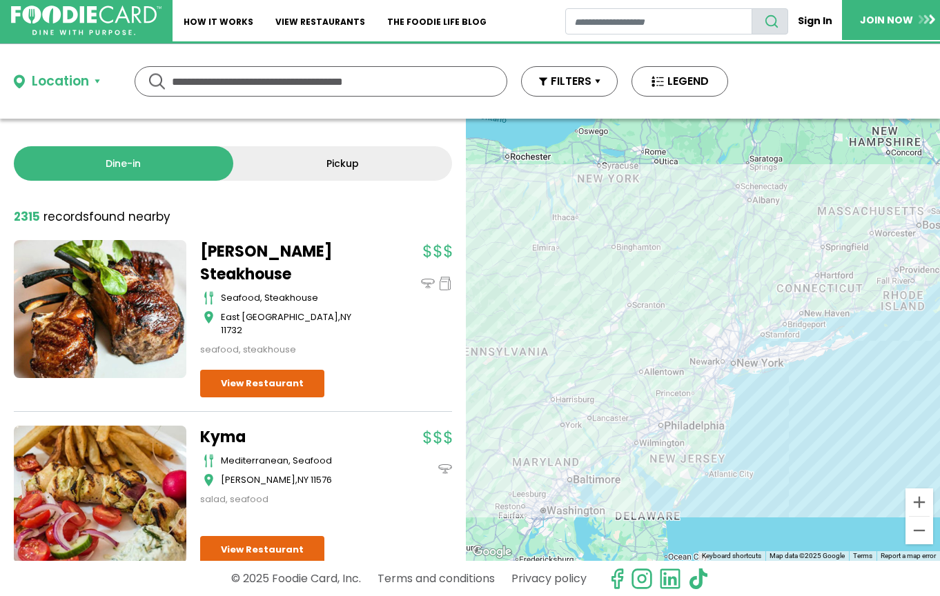
click at [780, 418] on div "To navigate, press the arrow keys." at bounding box center [703, 340] width 474 height 442
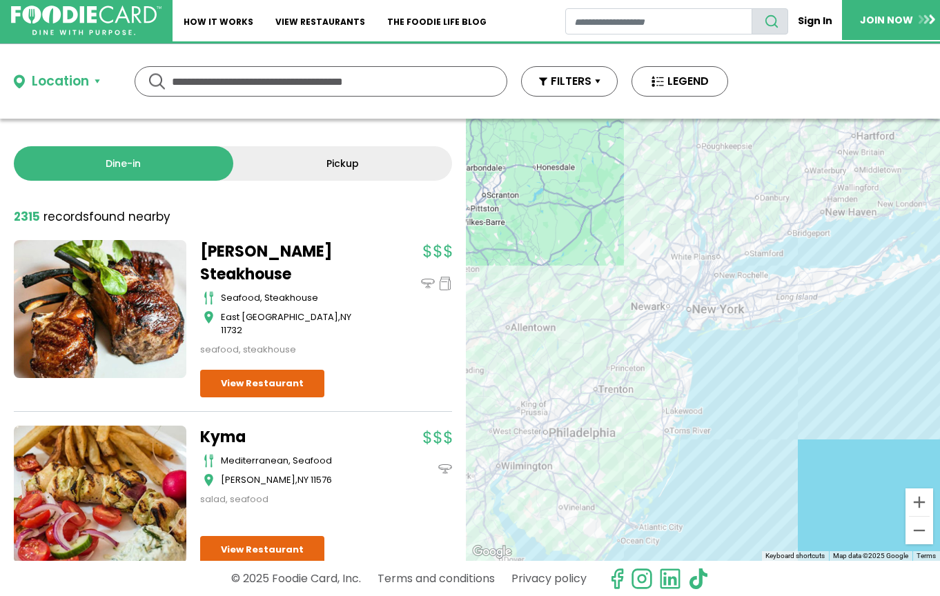
click at [769, 413] on div "To navigate, press the arrow keys." at bounding box center [703, 340] width 474 height 442
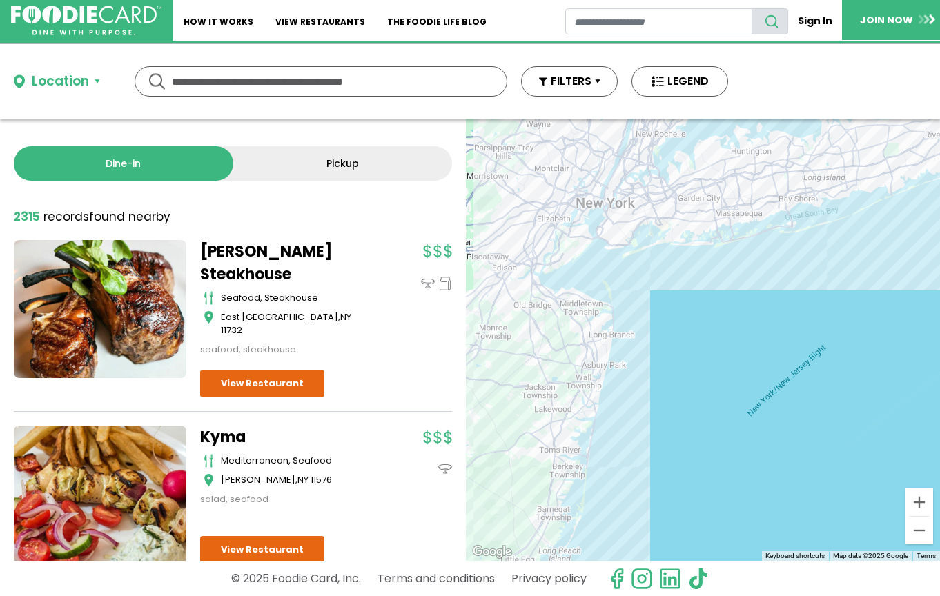
drag, startPoint x: 618, startPoint y: 325, endPoint x: 712, endPoint y: 510, distance: 207.7
click at [712, 510] on div "To navigate, press the arrow keys." at bounding box center [703, 340] width 474 height 442
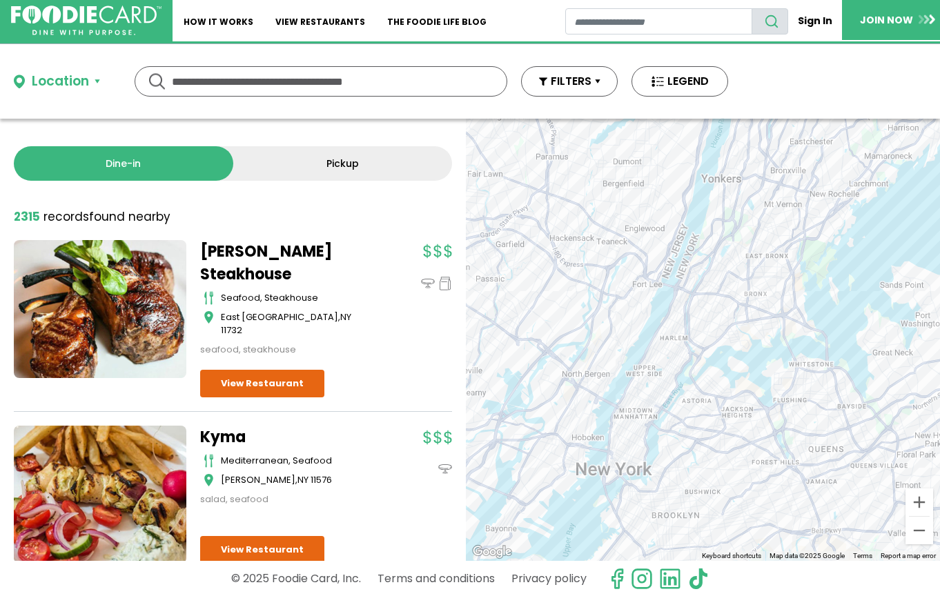
drag, startPoint x: 819, startPoint y: 445, endPoint x: 724, endPoint y: 338, distance: 143.2
click at [724, 338] on div "To navigate, press the arrow keys." at bounding box center [703, 340] width 474 height 442
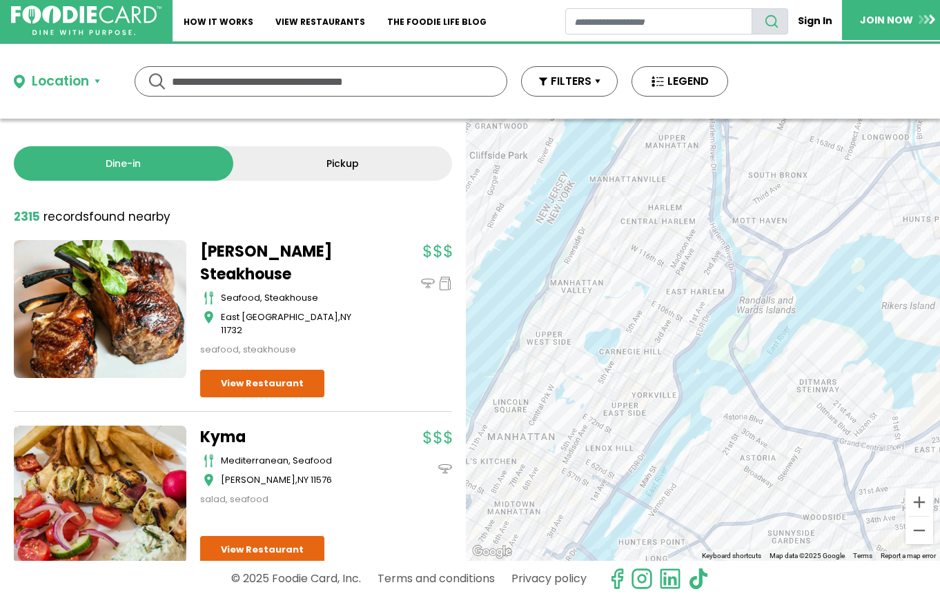
drag, startPoint x: 628, startPoint y: 346, endPoint x: 667, endPoint y: 295, distance: 64.0
click at [666, 295] on div "To navigate, press the arrow keys." at bounding box center [703, 340] width 474 height 442
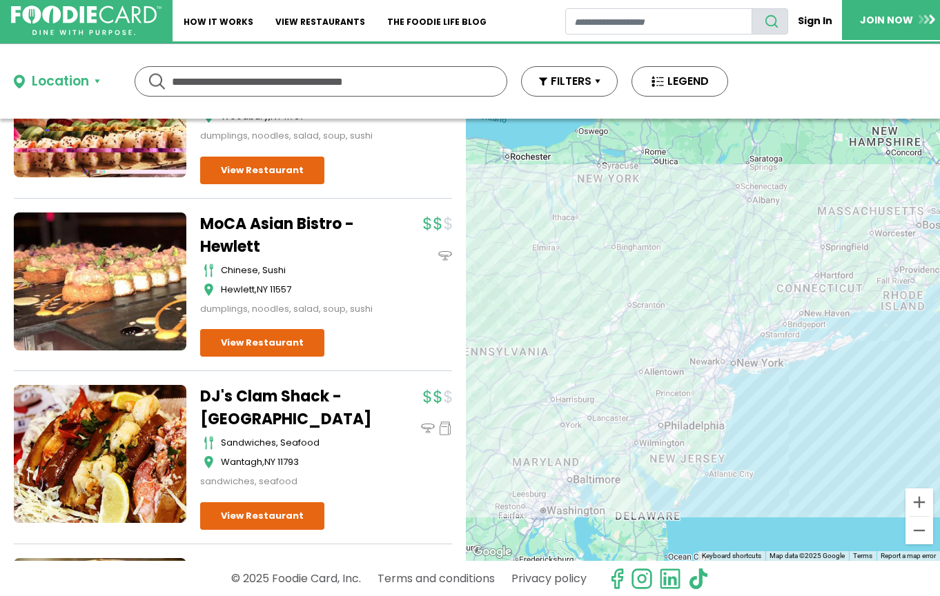
scroll to position [3572, 0]
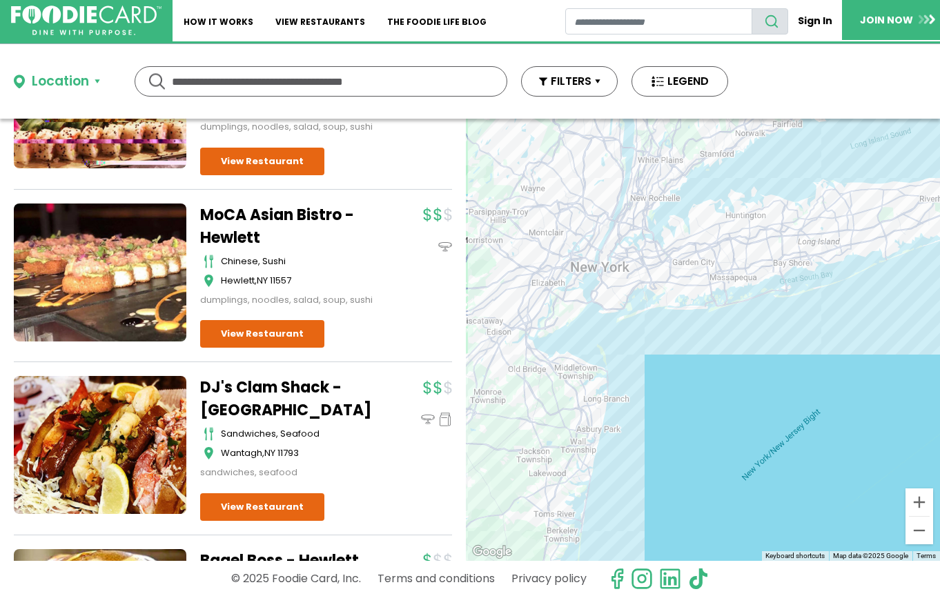
drag, startPoint x: 851, startPoint y: 306, endPoint x: 692, endPoint y: 380, distance: 176.0
click at [692, 380] on div "To navigate, press the arrow keys." at bounding box center [703, 340] width 474 height 442
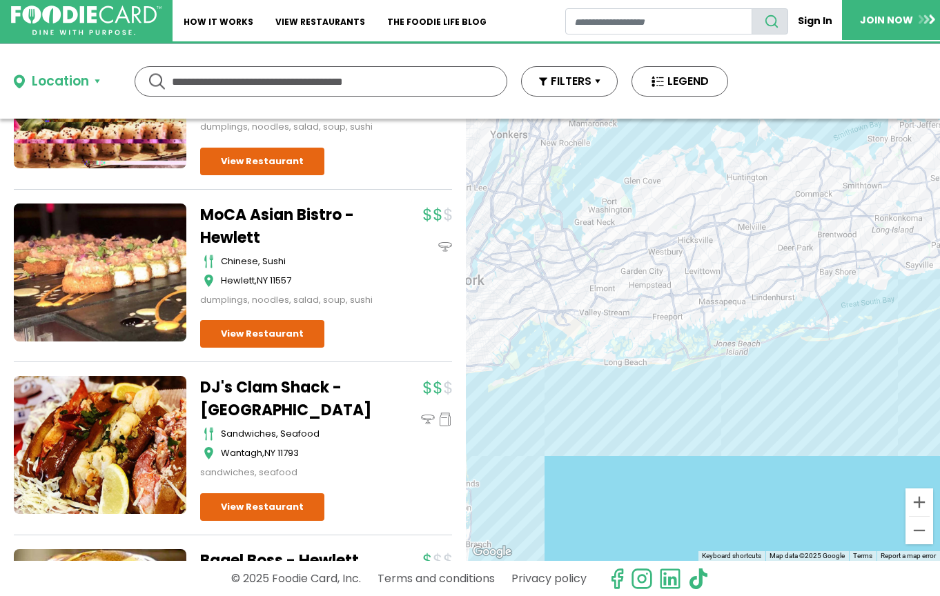
drag, startPoint x: 676, startPoint y: 313, endPoint x: 779, endPoint y: 366, distance: 116.4
click at [857, 368] on div "To navigate, press the arrow keys." at bounding box center [703, 340] width 474 height 442
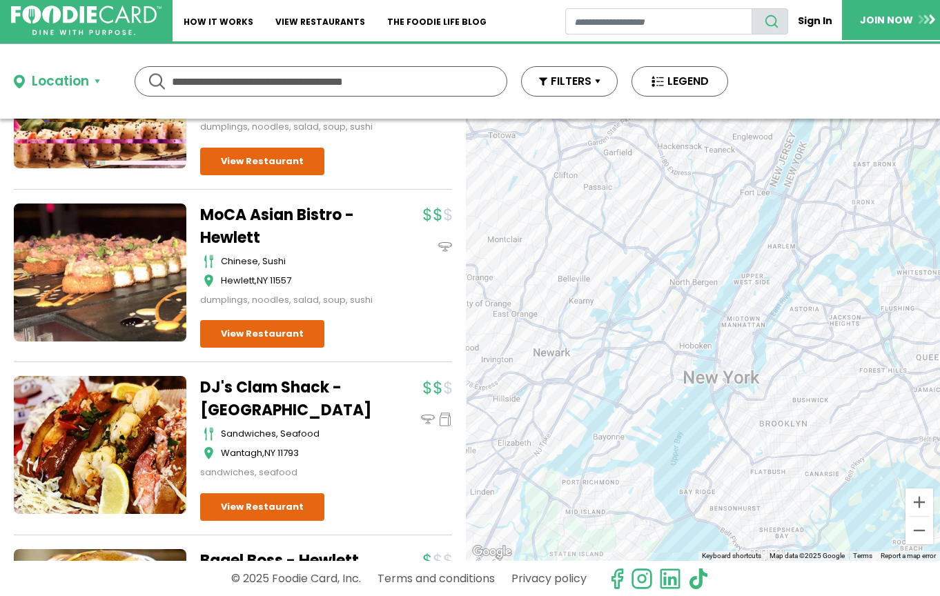
drag, startPoint x: 749, startPoint y: 319, endPoint x: 710, endPoint y: 251, distance: 77.9
click at [710, 251] on div "To navigate, press the arrow keys." at bounding box center [703, 340] width 474 height 442
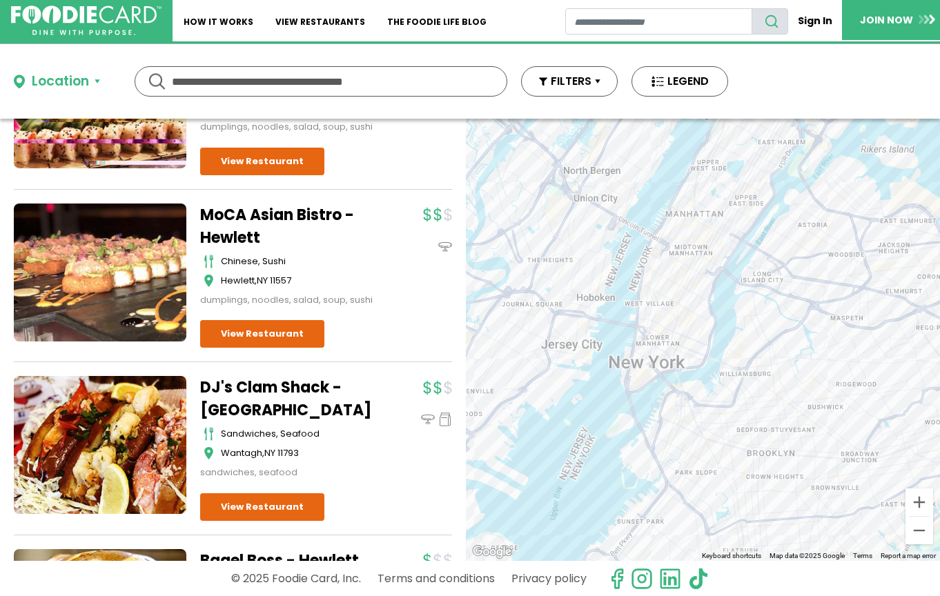
drag, startPoint x: 725, startPoint y: 230, endPoint x: 691, endPoint y: 309, distance: 86.3
click at [691, 311] on div "To navigate, press the arrow keys." at bounding box center [703, 340] width 474 height 442
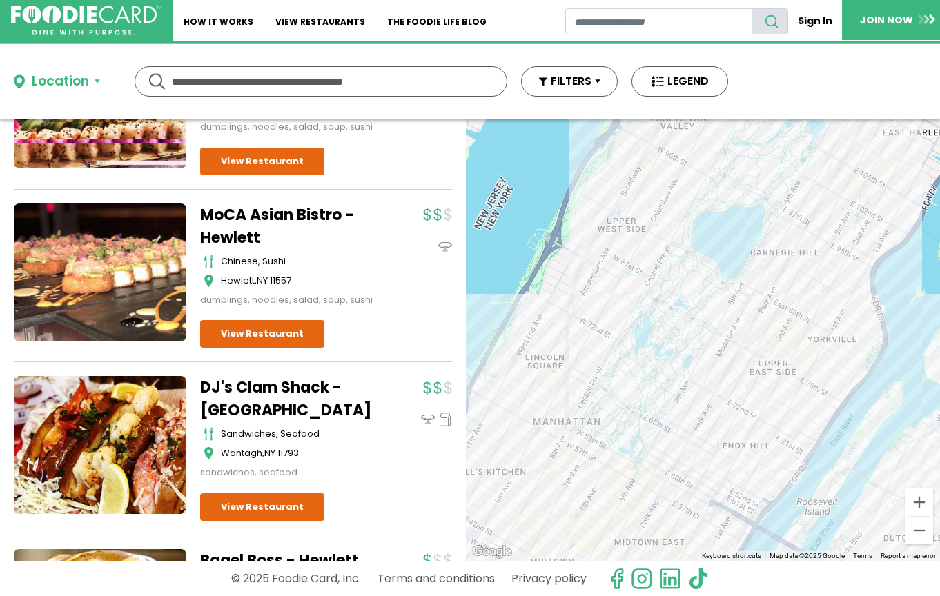
drag, startPoint x: 663, startPoint y: 303, endPoint x: 730, endPoint y: 194, distance: 128.3
click at [737, 175] on div "To navigate, press the arrow keys." at bounding box center [703, 340] width 474 height 442
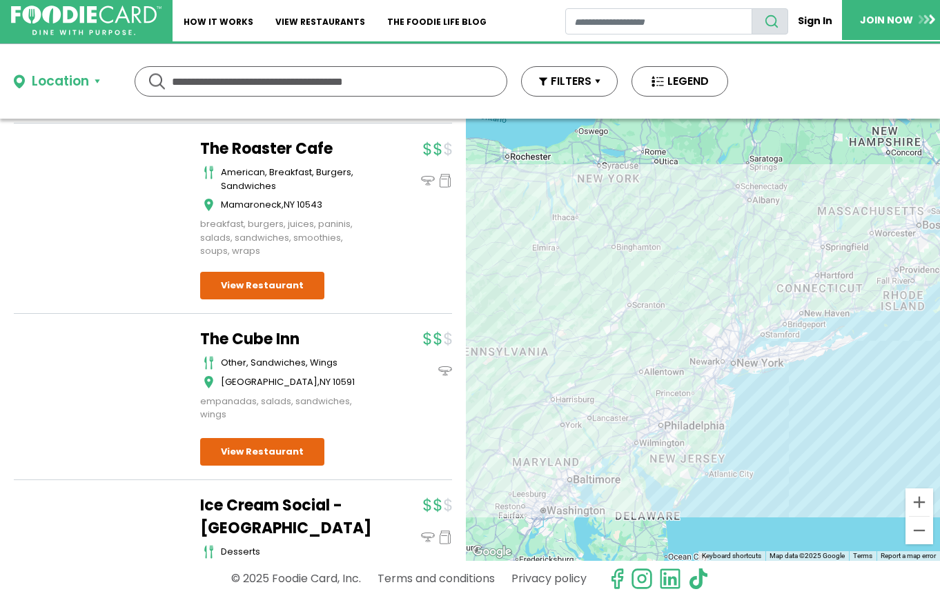
scroll to position [10311, 0]
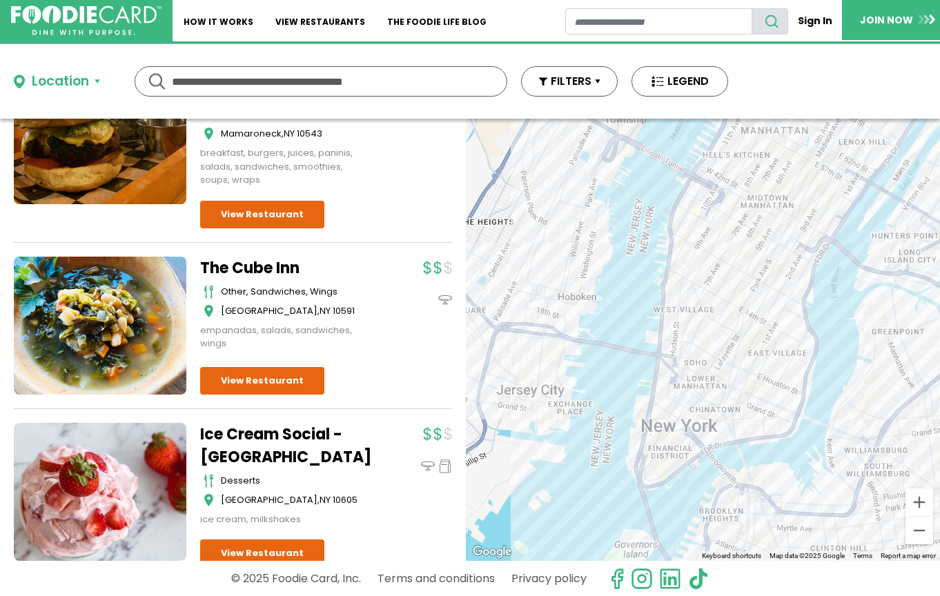
drag, startPoint x: 801, startPoint y: 307, endPoint x: 775, endPoint y: 360, distance: 59.0
click at [775, 360] on div "To navigate, press the arrow keys." at bounding box center [703, 340] width 474 height 442
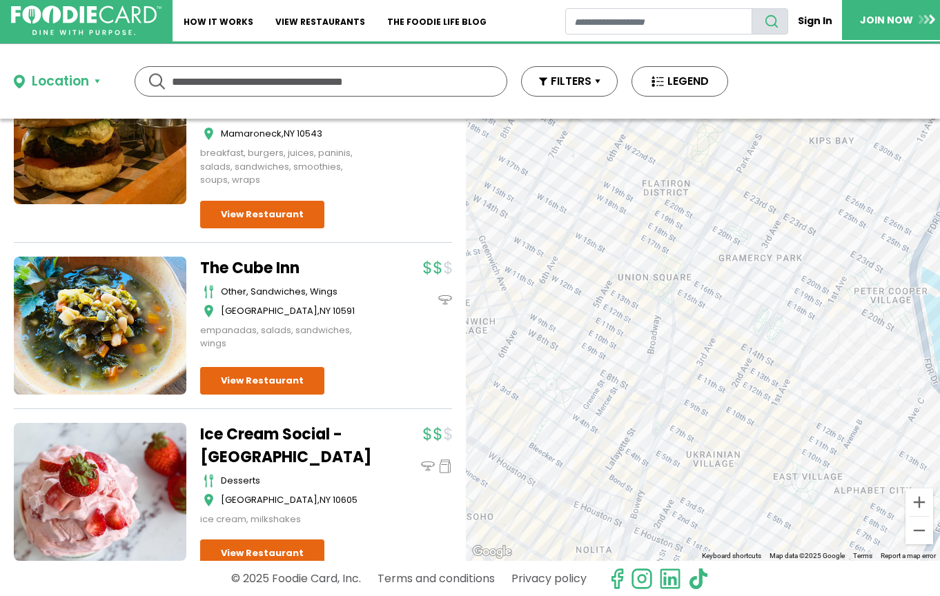
drag, startPoint x: 624, startPoint y: 330, endPoint x: 732, endPoint y: 246, distance: 136.8
click at [732, 246] on div "To navigate, press the arrow keys." at bounding box center [703, 340] width 474 height 442
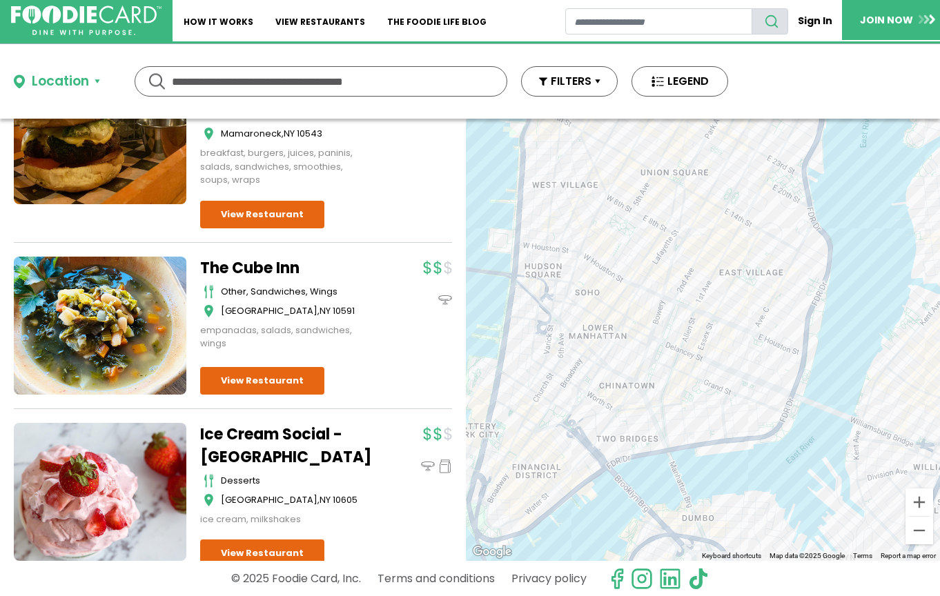
drag, startPoint x: 738, startPoint y: 340, endPoint x: 716, endPoint y: 237, distance: 105.7
click at [716, 237] on div "To navigate, press the arrow keys." at bounding box center [703, 340] width 474 height 442
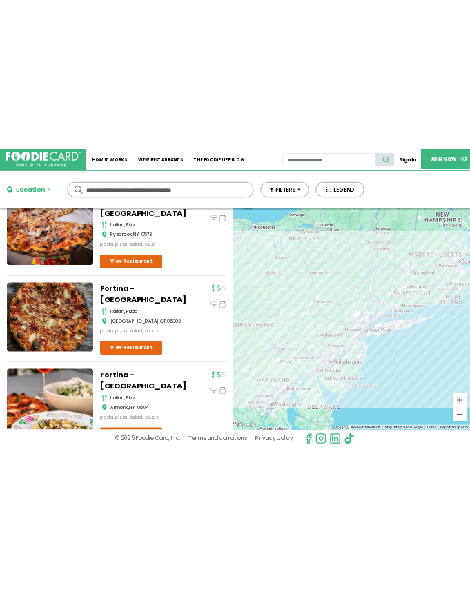
scroll to position [13392, 0]
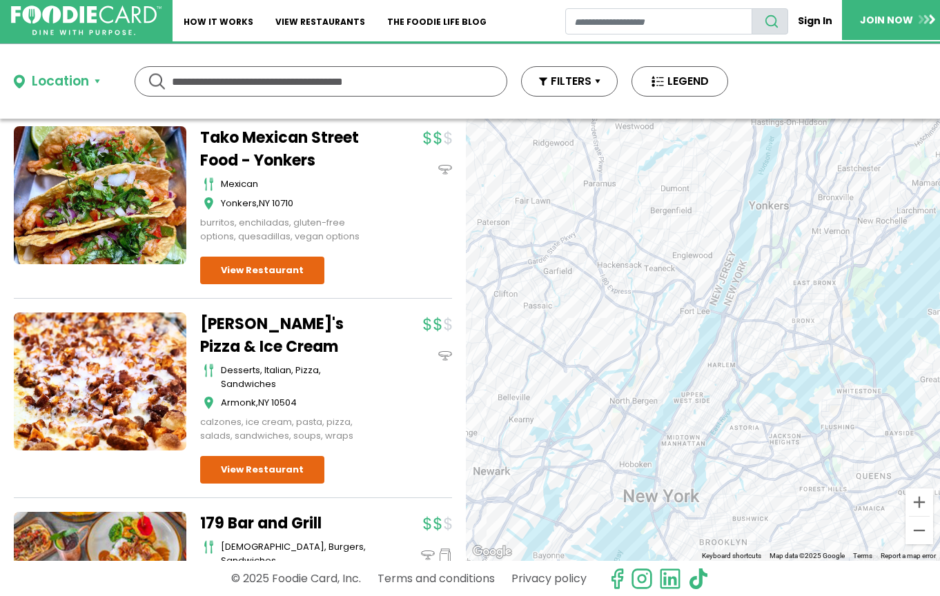
drag, startPoint x: 747, startPoint y: 379, endPoint x: 779, endPoint y: 314, distance: 72.5
click at [779, 314] on div "To navigate, press the arrow keys." at bounding box center [703, 340] width 474 height 442
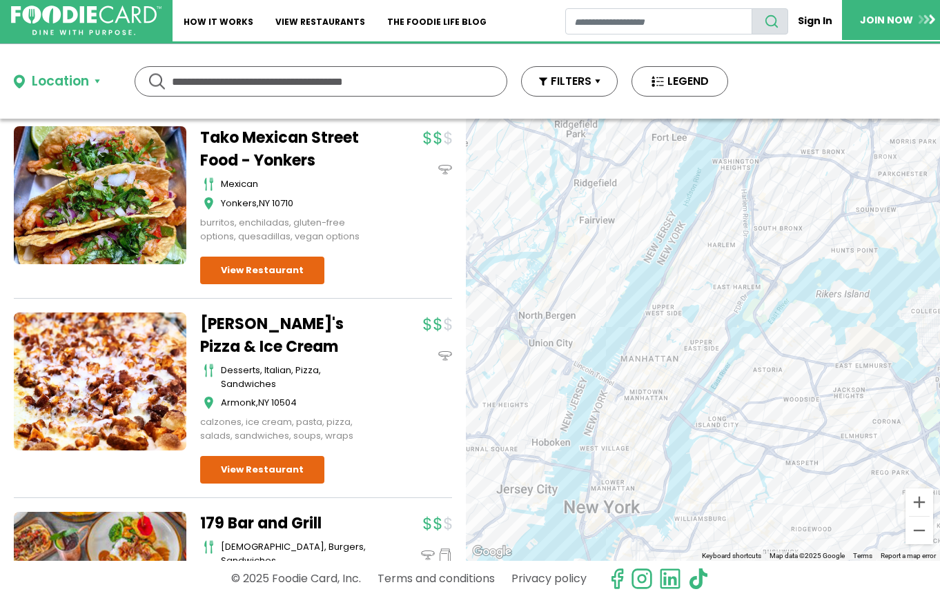
drag, startPoint x: 767, startPoint y: 363, endPoint x: 790, endPoint y: 259, distance: 106.7
click at [790, 259] on div "To navigate, press the arrow keys." at bounding box center [703, 340] width 474 height 442
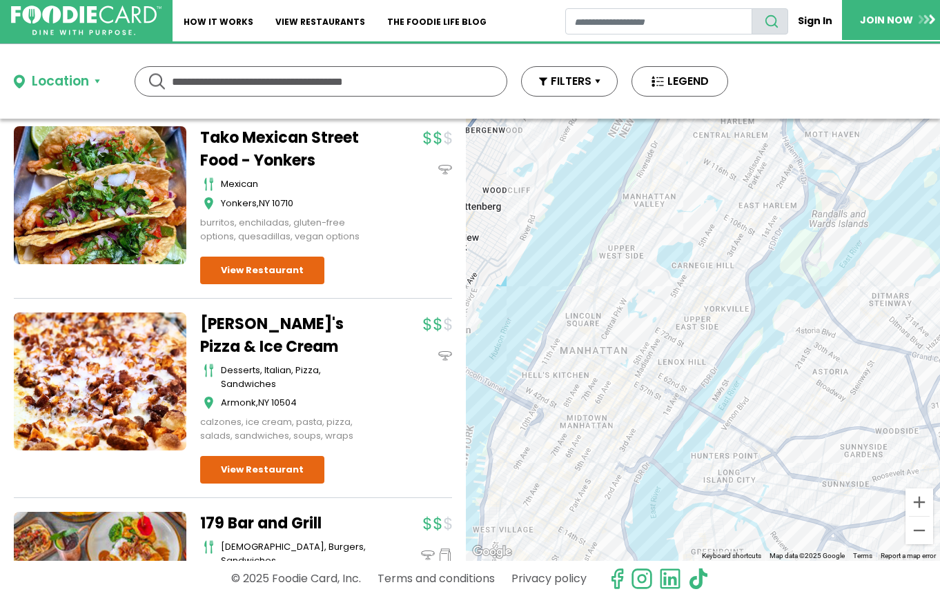
drag, startPoint x: 750, startPoint y: 264, endPoint x: 810, endPoint y: 211, distance: 80.6
click at [810, 209] on div "To navigate, press the arrow keys." at bounding box center [703, 340] width 474 height 442
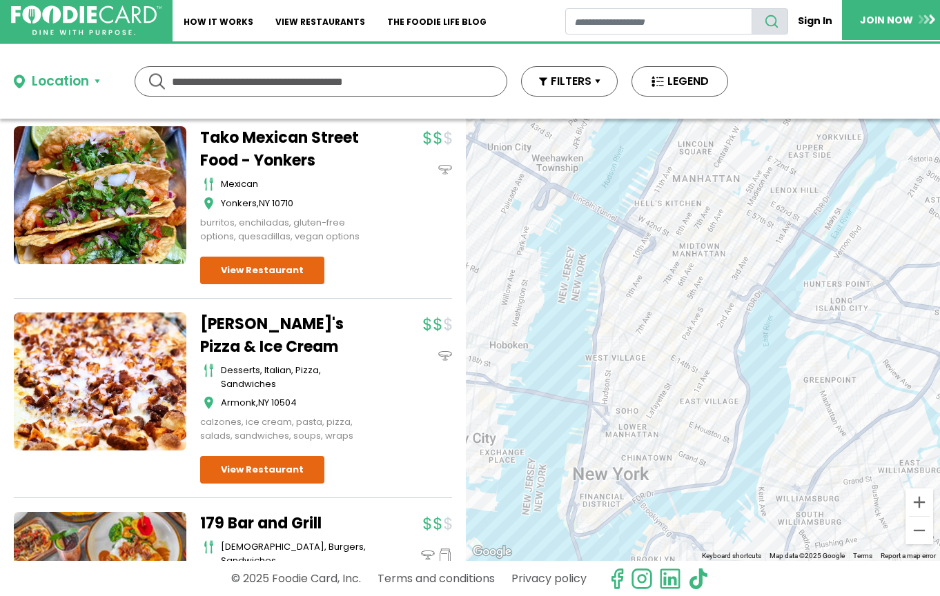
drag, startPoint x: 820, startPoint y: 226, endPoint x: 901, endPoint y: 80, distance: 166.5
click at [901, 80] on div "Location Use my current location Search by Region [US_STATE] 2010 restaurants […" at bounding box center [470, 320] width 940 height 552
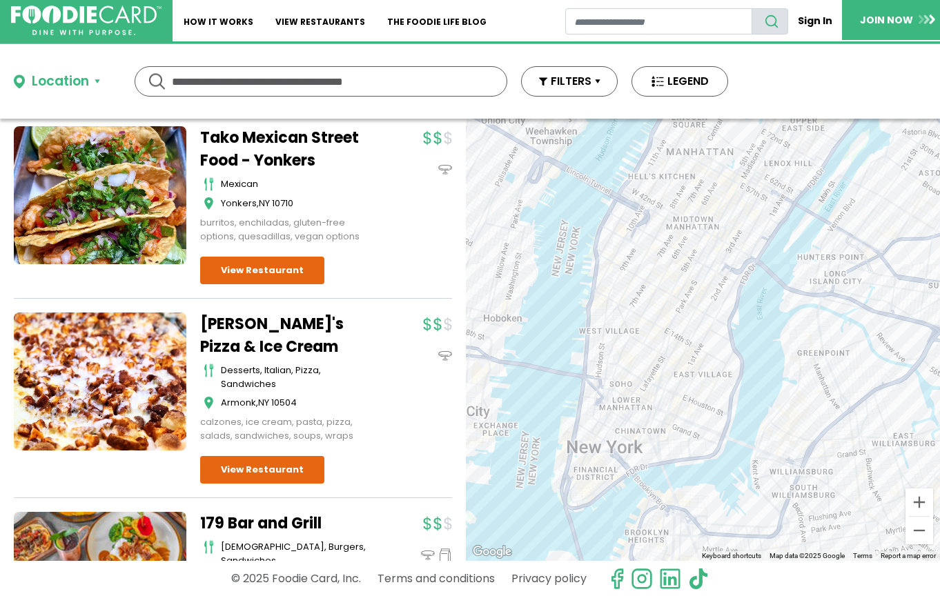
drag, startPoint x: 632, startPoint y: 301, endPoint x: 624, endPoint y: 271, distance: 31.3
click at [624, 271] on div "To navigate, press the arrow keys." at bounding box center [703, 340] width 474 height 442
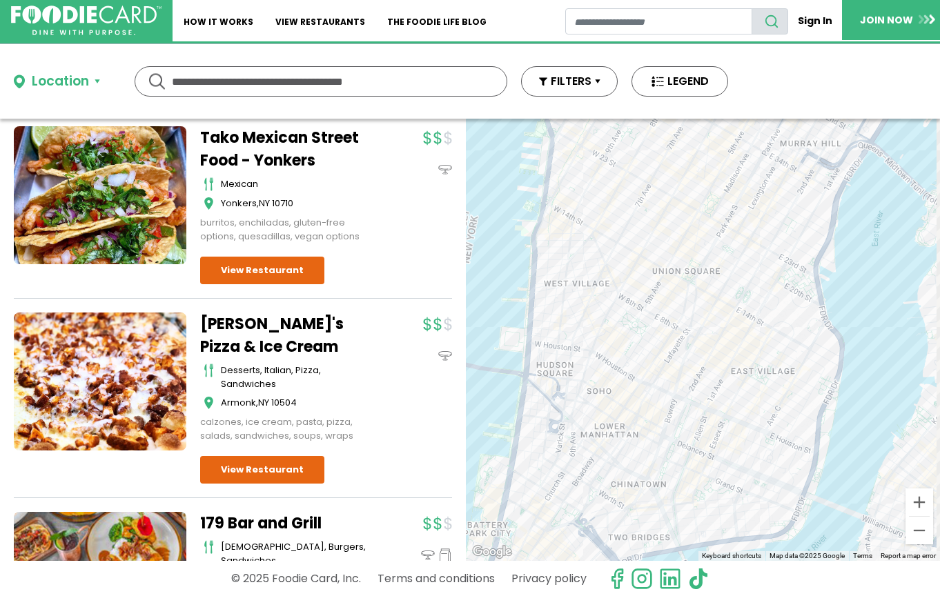
drag, startPoint x: 641, startPoint y: 272, endPoint x: 620, endPoint y: 154, distance: 119.8
click at [620, 154] on div "To navigate, press the arrow keys." at bounding box center [703, 340] width 474 height 442
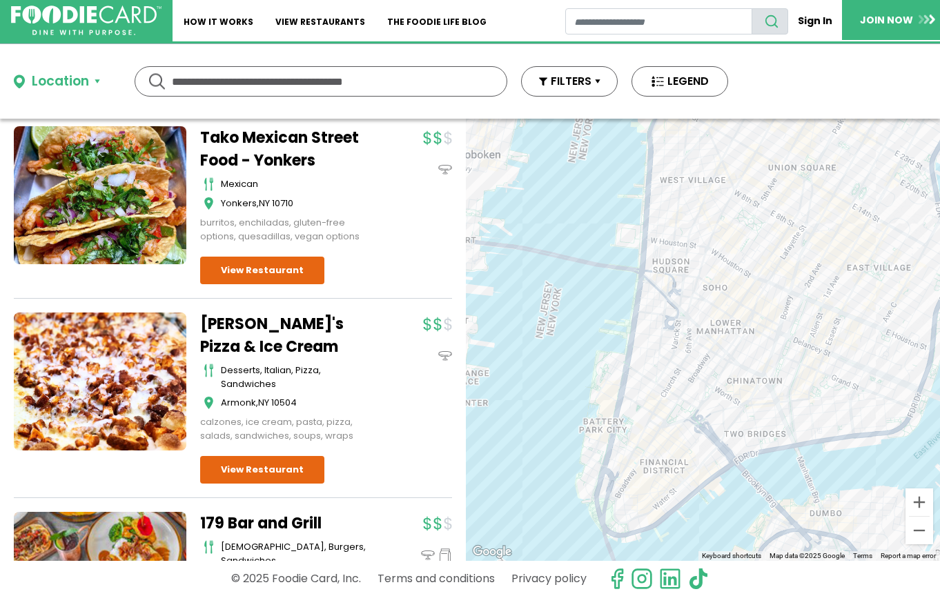
drag, startPoint x: 634, startPoint y: 222, endPoint x: 756, endPoint y: 128, distance: 153.5
click at [756, 128] on div "To navigate, press the arrow keys." at bounding box center [703, 340] width 474 height 442
click at [790, 282] on div "To navigate, press the arrow keys." at bounding box center [703, 340] width 474 height 442
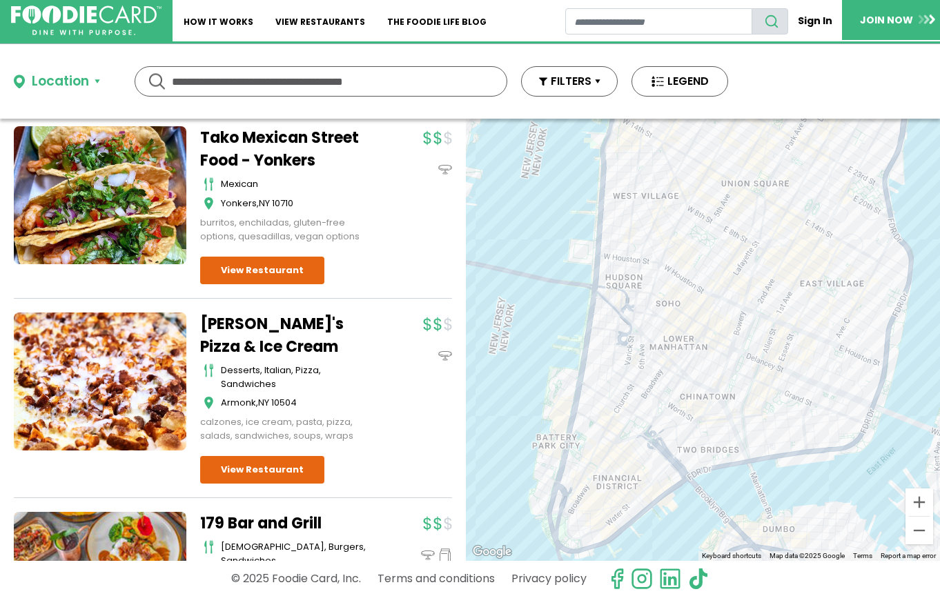
drag, startPoint x: 791, startPoint y: 276, endPoint x: 740, endPoint y: 292, distance: 53.5
click at [740, 292] on div "To navigate, press the arrow keys." at bounding box center [703, 340] width 474 height 442
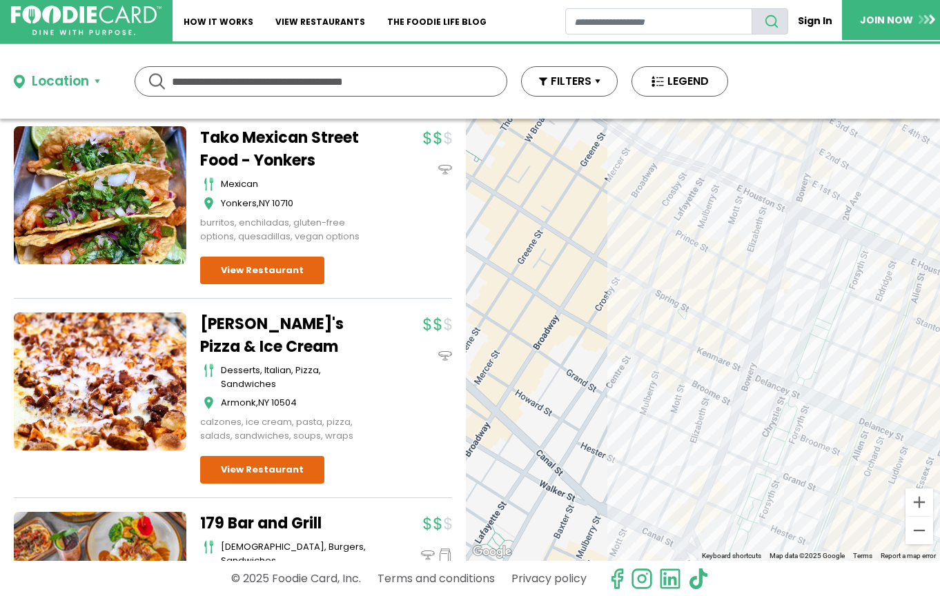
drag, startPoint x: 788, startPoint y: 364, endPoint x: 797, endPoint y: 324, distance: 41.0
click at [797, 324] on div "To navigate, press the arrow keys." at bounding box center [703, 340] width 474 height 442
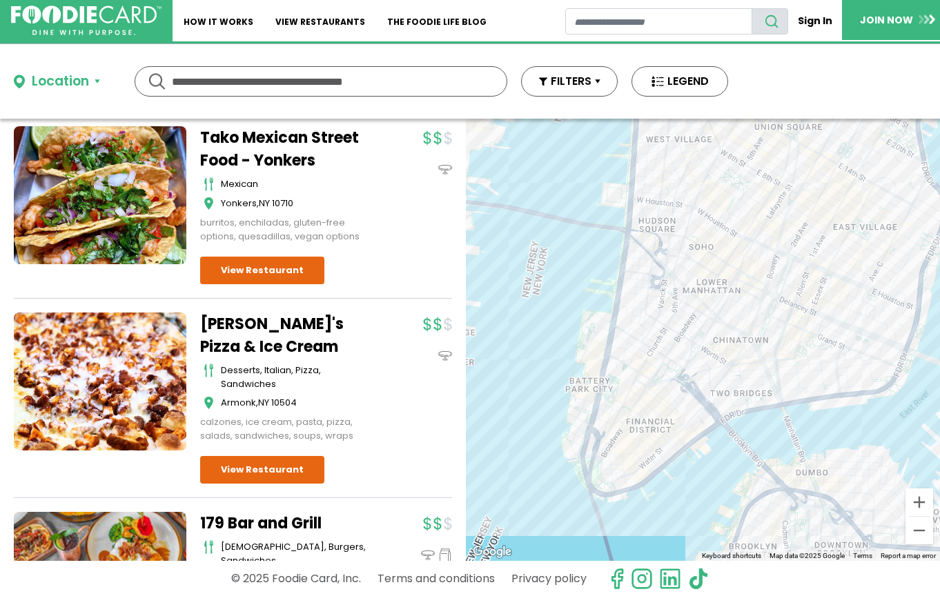
drag, startPoint x: 763, startPoint y: 419, endPoint x: 743, endPoint y: 380, distance: 43.5
click at [743, 380] on div "To navigate, press the arrow keys." at bounding box center [703, 340] width 474 height 442
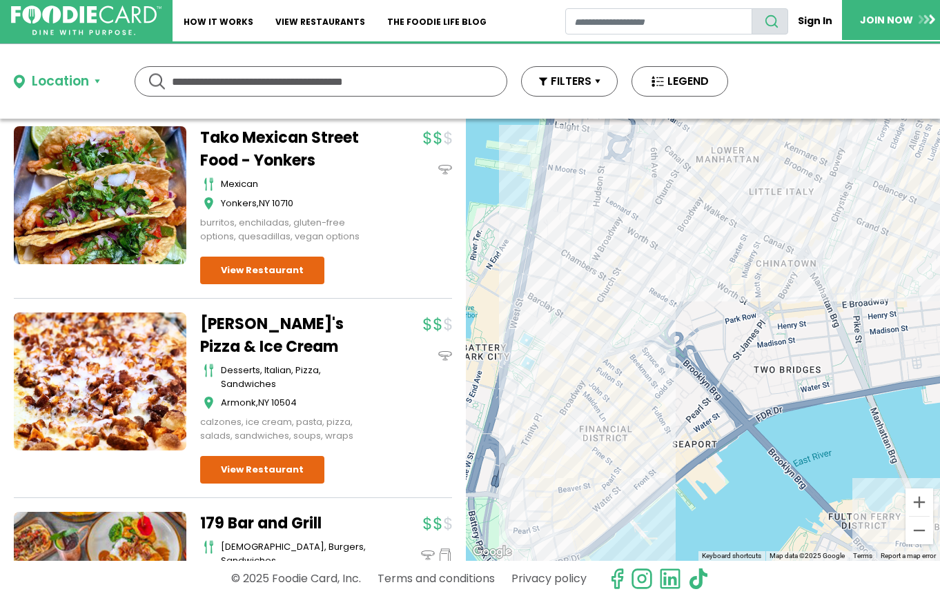
drag, startPoint x: 674, startPoint y: 415, endPoint x: 727, endPoint y: 380, distance: 64.1
click at [726, 380] on div "To navigate, press the arrow keys." at bounding box center [703, 340] width 474 height 442
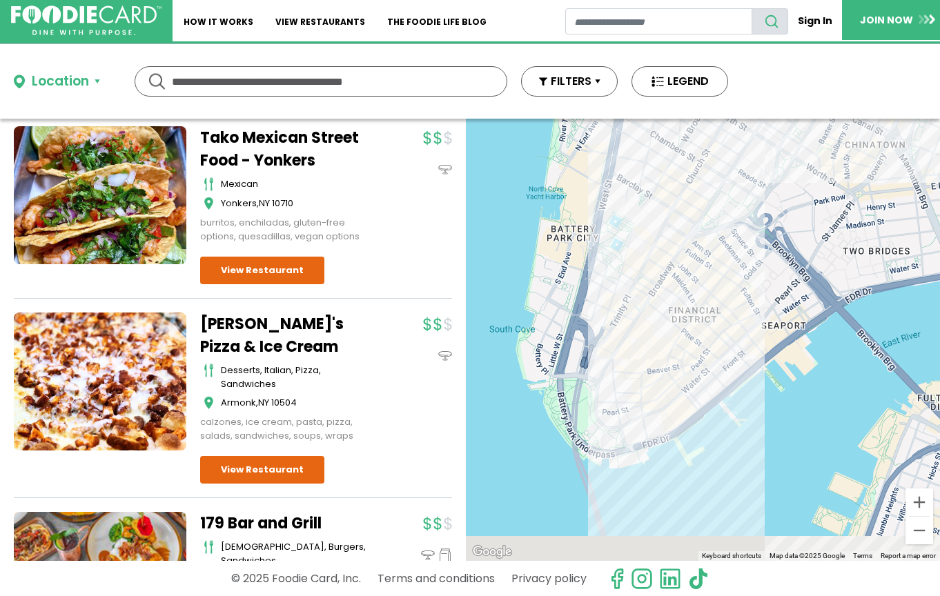
drag, startPoint x: 683, startPoint y: 460, endPoint x: 712, endPoint y: 375, distance: 89.9
click at [712, 375] on div "To navigate, press the arrow keys." at bounding box center [703, 340] width 474 height 442
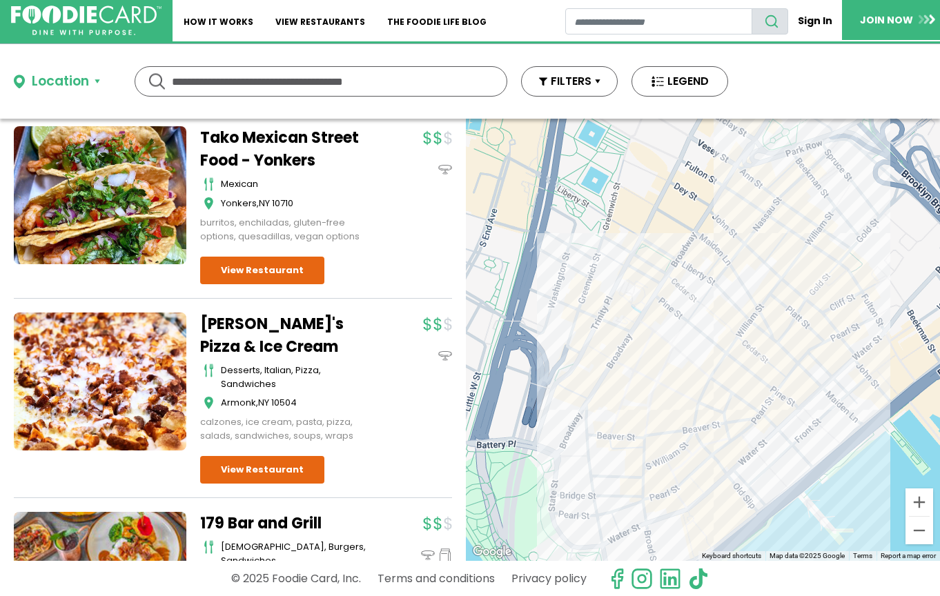
drag, startPoint x: 752, startPoint y: 245, endPoint x: 795, endPoint y: 247, distance: 42.8
click at [795, 247] on div "To navigate, press the arrow keys." at bounding box center [703, 340] width 474 height 442
drag, startPoint x: 795, startPoint y: 247, endPoint x: 732, endPoint y: 243, distance: 63.6
click at [732, 243] on div "To navigate, press the arrow keys." at bounding box center [703, 340] width 474 height 442
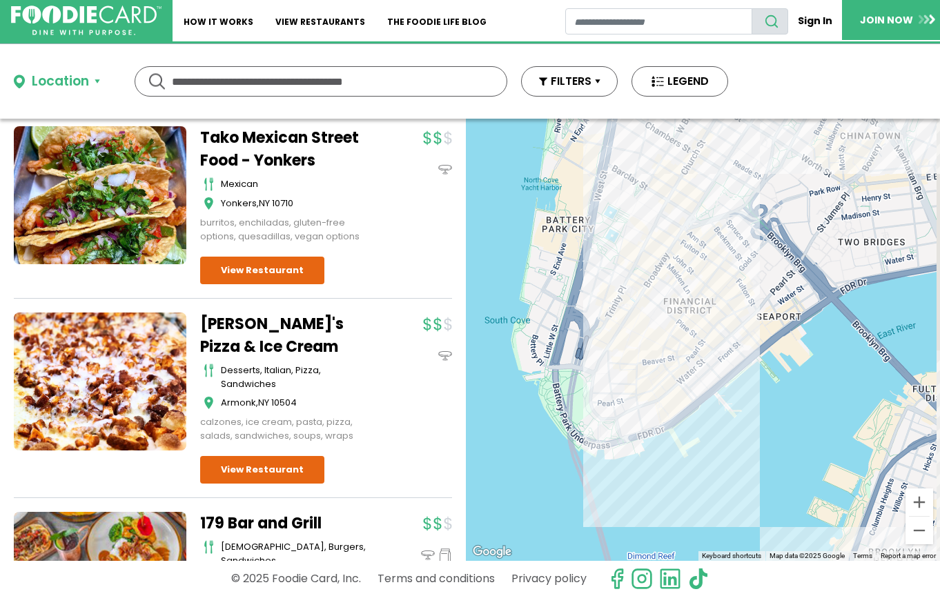
drag, startPoint x: 743, startPoint y: 248, endPoint x: 712, endPoint y: 287, distance: 50.6
click at [712, 287] on div "To navigate, press the arrow keys." at bounding box center [703, 340] width 474 height 442
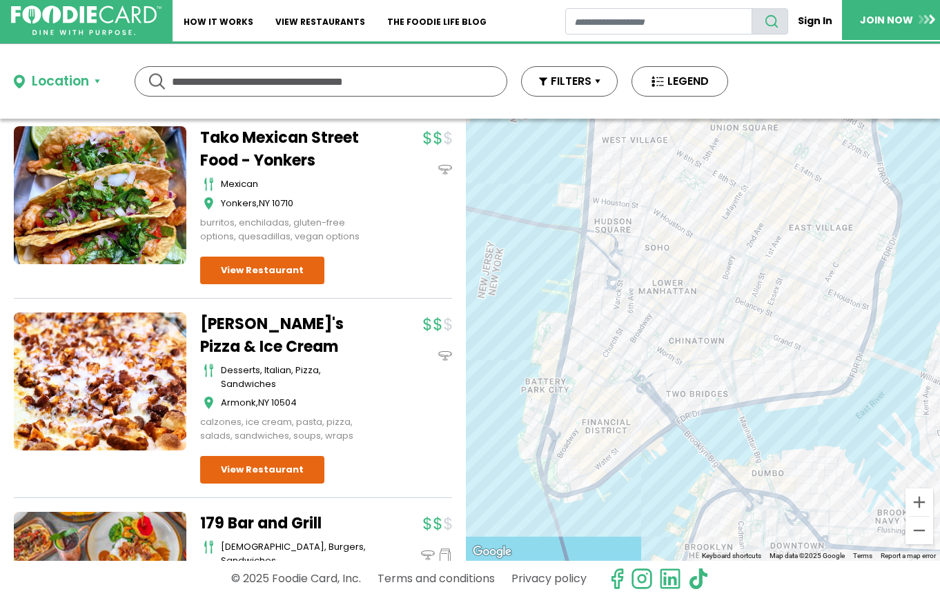
drag, startPoint x: 791, startPoint y: 275, endPoint x: 753, endPoint y: 349, distance: 82.4
click at [701, 398] on div "To navigate, press the arrow keys." at bounding box center [703, 340] width 474 height 442
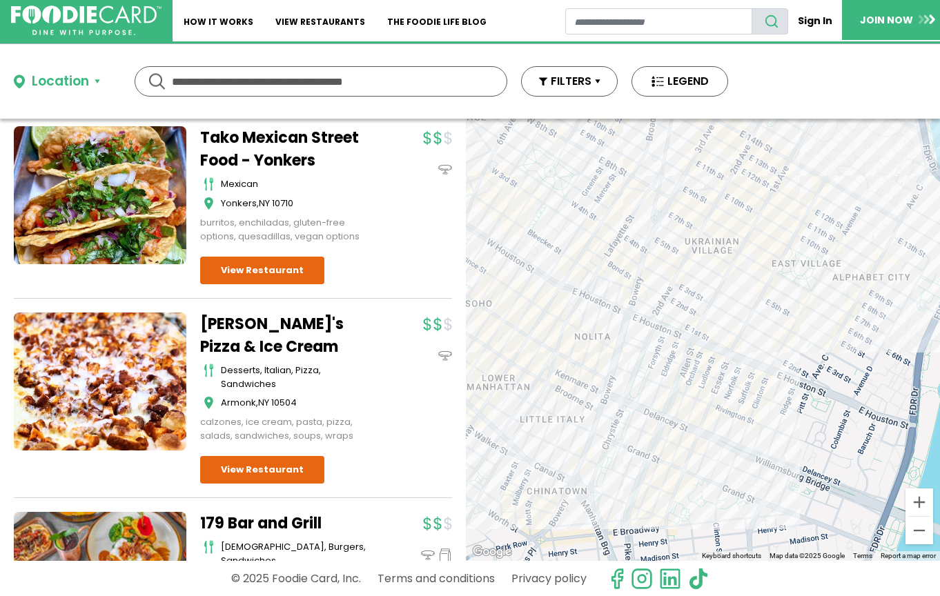
drag, startPoint x: 788, startPoint y: 264, endPoint x: 745, endPoint y: 338, distance: 85.9
click at [745, 338] on div "To navigate, press the arrow keys." at bounding box center [703, 340] width 474 height 442
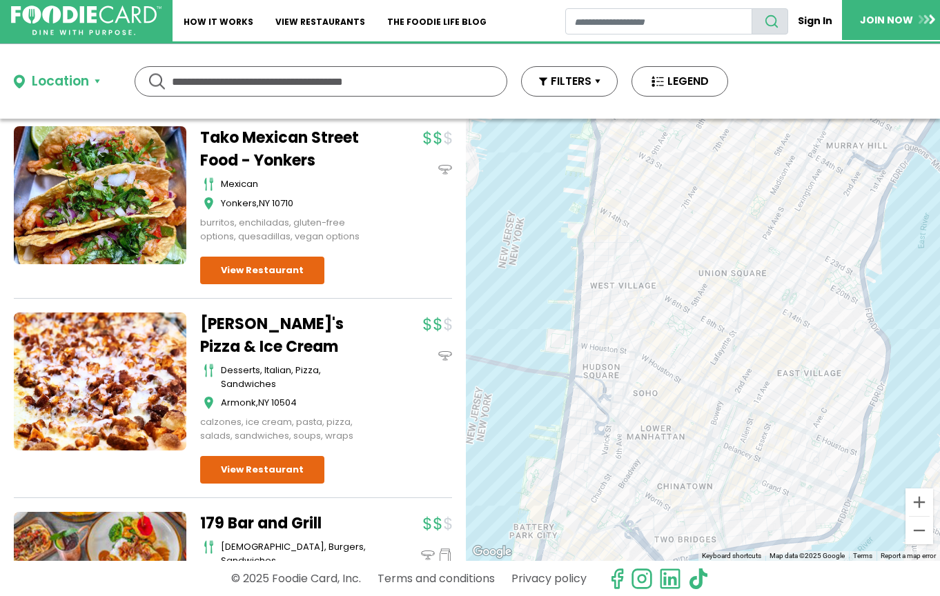
click at [803, 396] on div "To navigate, press the arrow keys." at bounding box center [703, 340] width 474 height 442
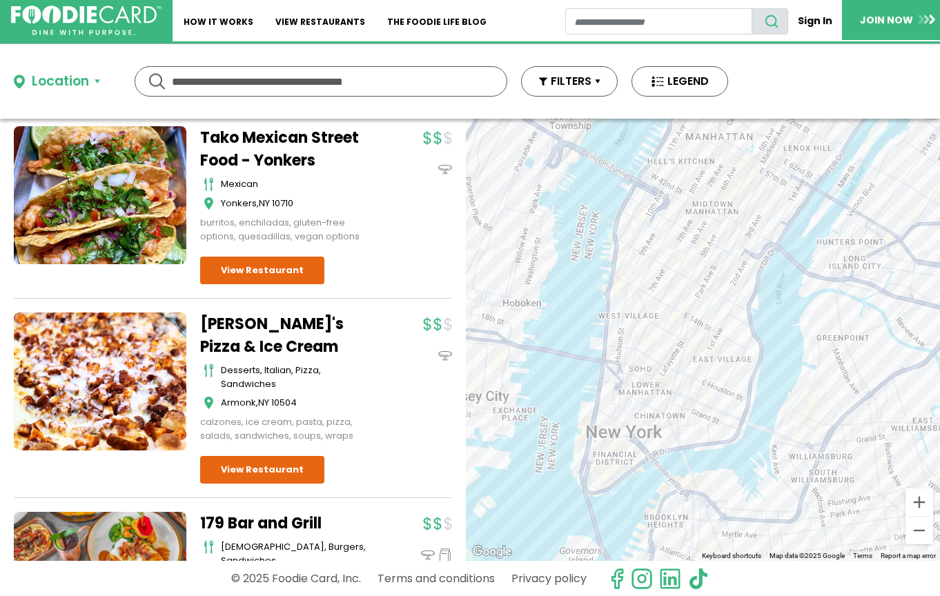
drag, startPoint x: 890, startPoint y: 252, endPoint x: 837, endPoint y: 293, distance: 67.4
click at [837, 293] on div "To navigate, press the arrow keys." at bounding box center [703, 340] width 474 height 442
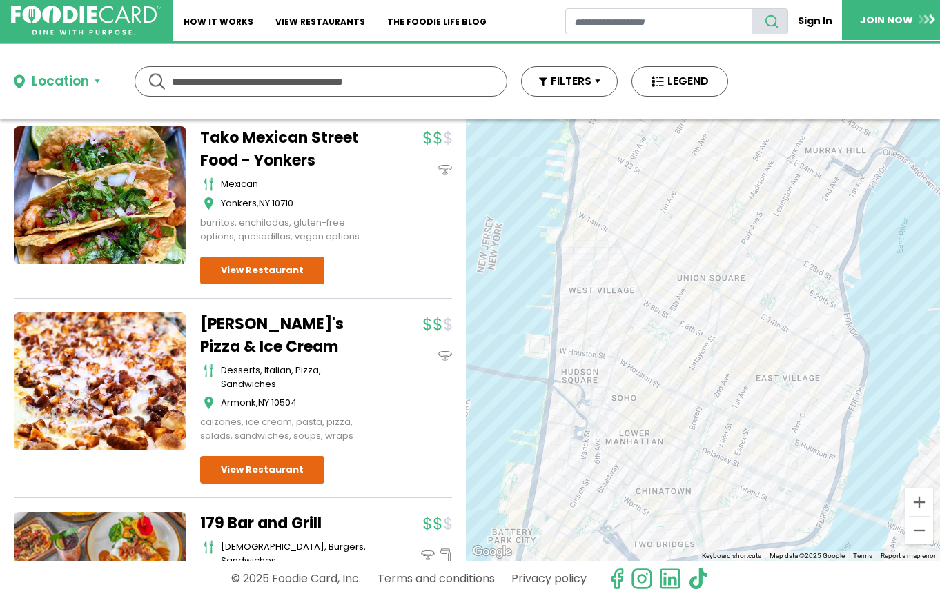
drag, startPoint x: 761, startPoint y: 297, endPoint x: 850, endPoint y: 212, distance: 123.0
click at [850, 212] on div "To navigate, press the arrow keys." at bounding box center [703, 340] width 474 height 442
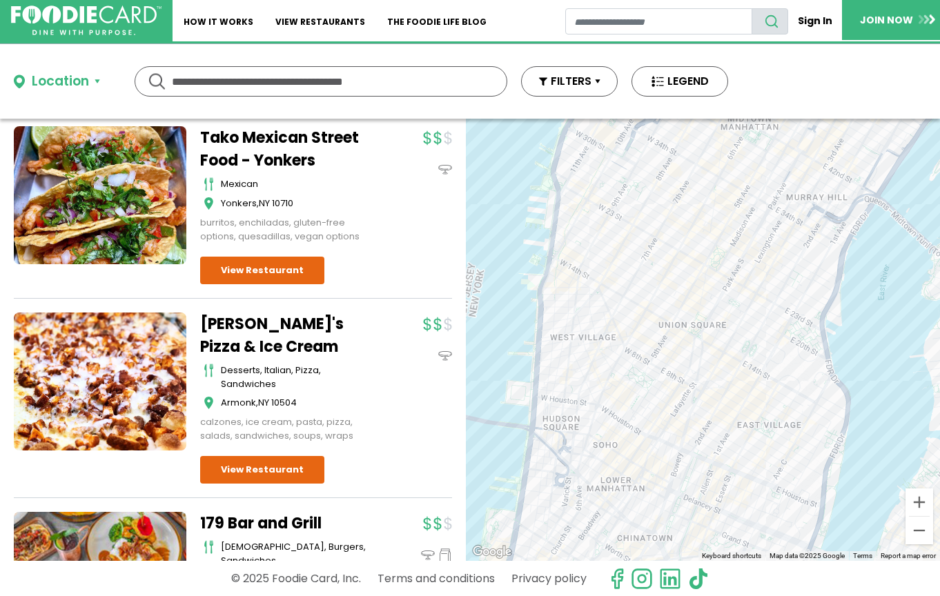
drag, startPoint x: 848, startPoint y: 262, endPoint x: 833, endPoint y: 306, distance: 45.8
click at [833, 306] on div "To navigate, press the arrow keys." at bounding box center [703, 340] width 474 height 442
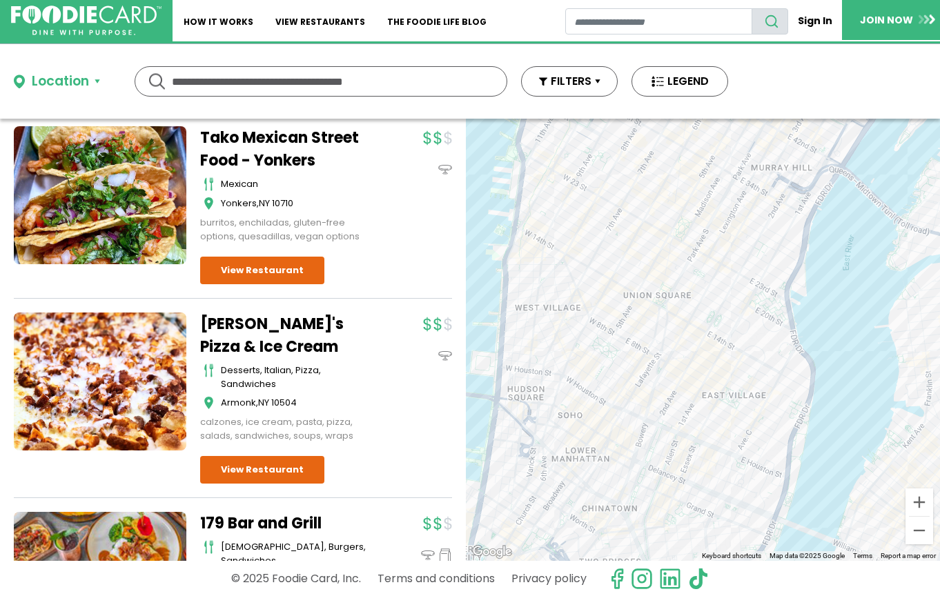
drag, startPoint x: 774, startPoint y: 349, endPoint x: 736, endPoint y: 315, distance: 50.3
click at [736, 315] on div "To navigate, press the arrow keys." at bounding box center [703, 340] width 474 height 442
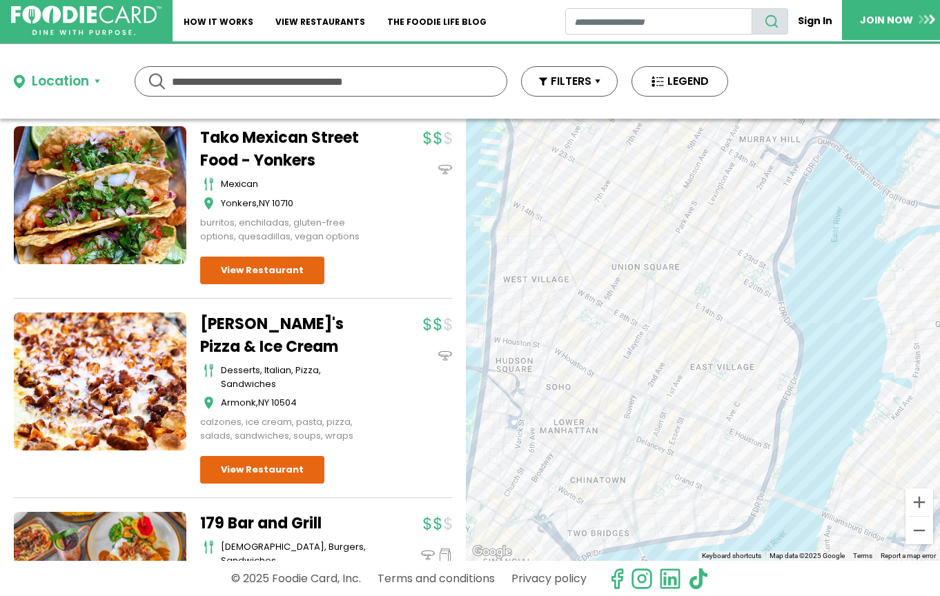
drag, startPoint x: 736, startPoint y: 315, endPoint x: 723, endPoint y: 282, distance: 35.3
click at [723, 282] on div "To navigate, press the arrow keys." at bounding box center [703, 340] width 474 height 442
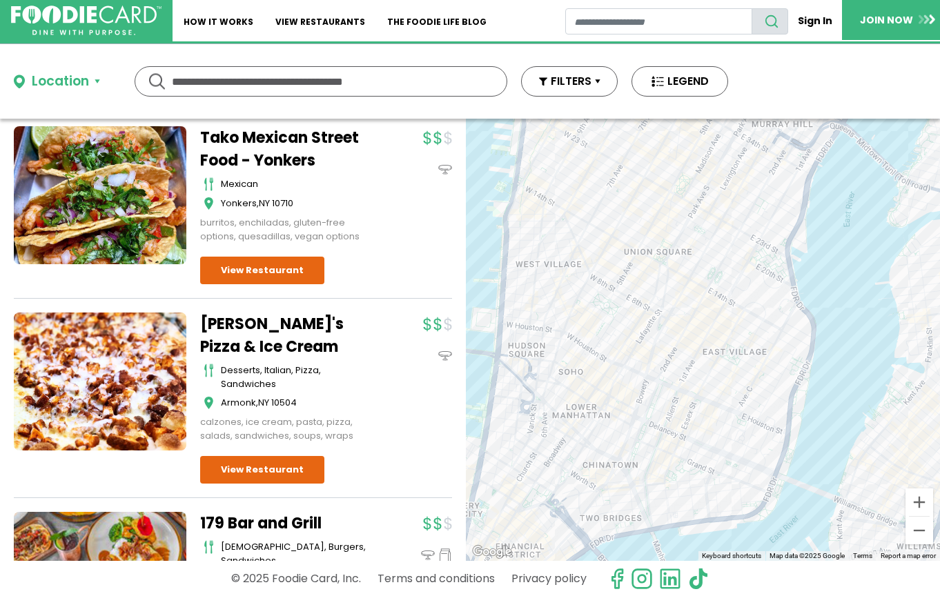
drag, startPoint x: 771, startPoint y: 303, endPoint x: 779, endPoint y: 284, distance: 21.0
click at [779, 284] on div "To navigate, press the arrow keys." at bounding box center [703, 340] width 474 height 442
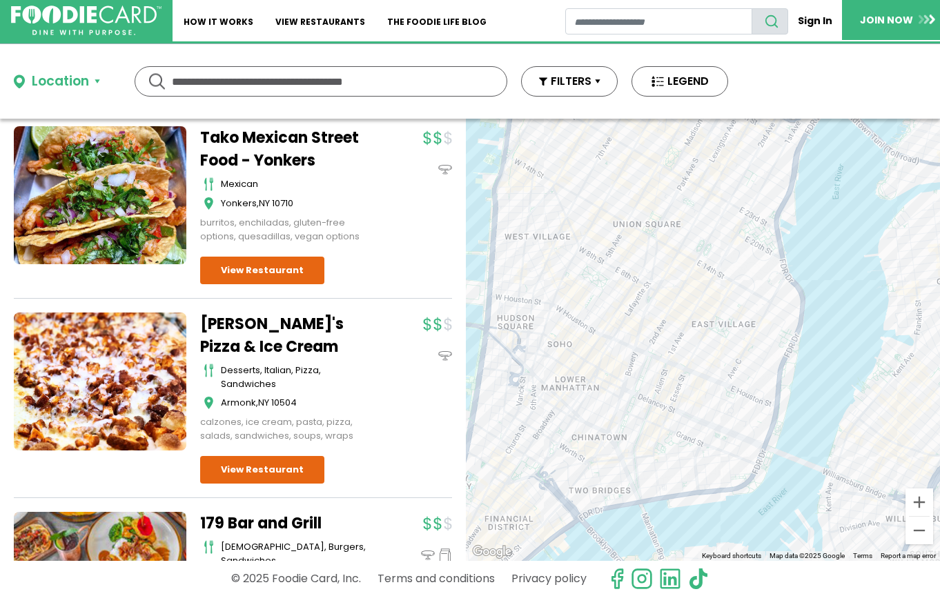
drag, startPoint x: 810, startPoint y: 383, endPoint x: 798, endPoint y: 353, distance: 31.9
click at [798, 353] on div "To navigate, press the arrow keys." at bounding box center [703, 340] width 474 height 442
click at [551, 166] on div "To navigate, press the arrow keys." at bounding box center [703, 340] width 474 height 442
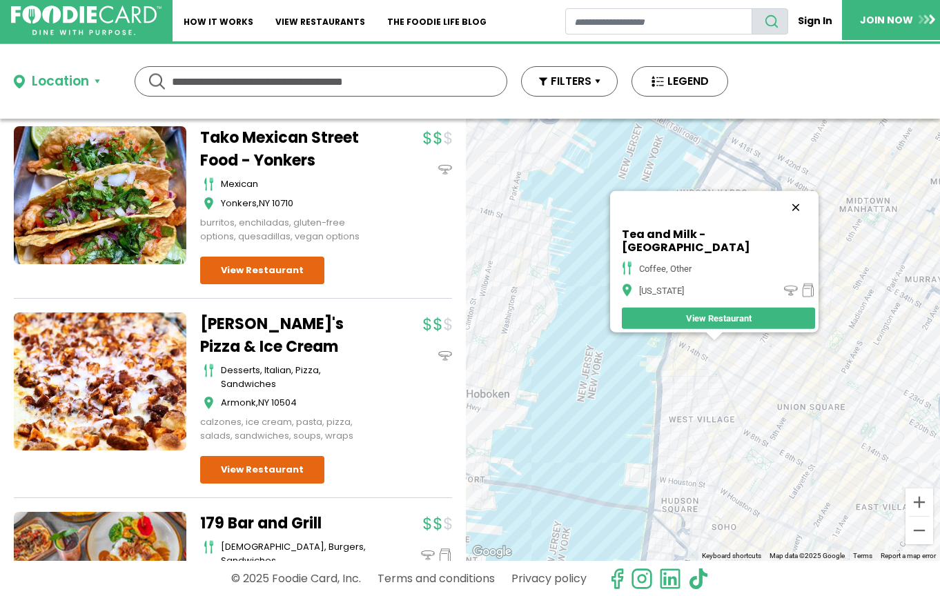
click at [779, 213] on button "Close" at bounding box center [795, 206] width 33 height 33
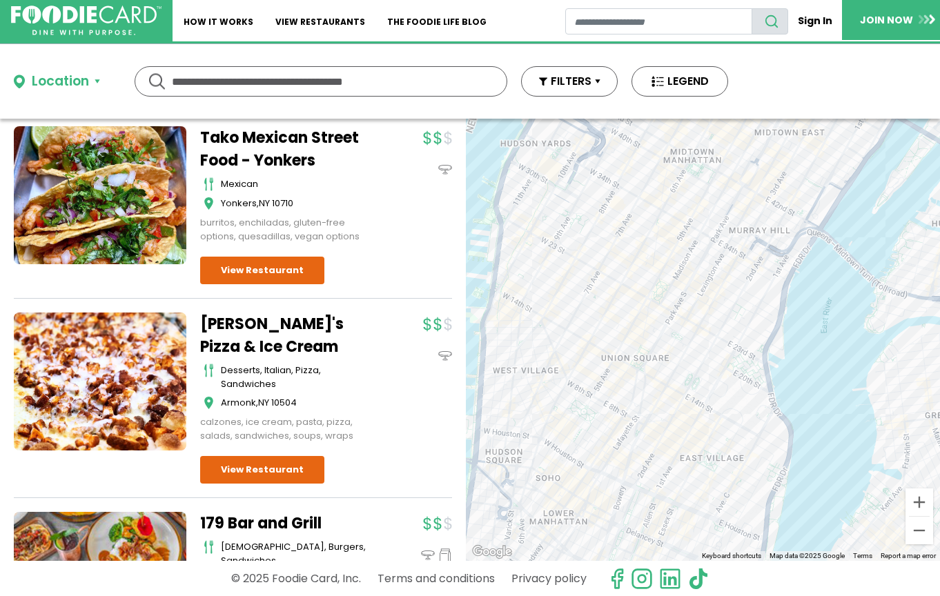
drag, startPoint x: 765, startPoint y: 309, endPoint x: 587, endPoint y: 259, distance: 184.9
click at [587, 259] on div "To navigate, press the arrow keys." at bounding box center [703, 340] width 474 height 442
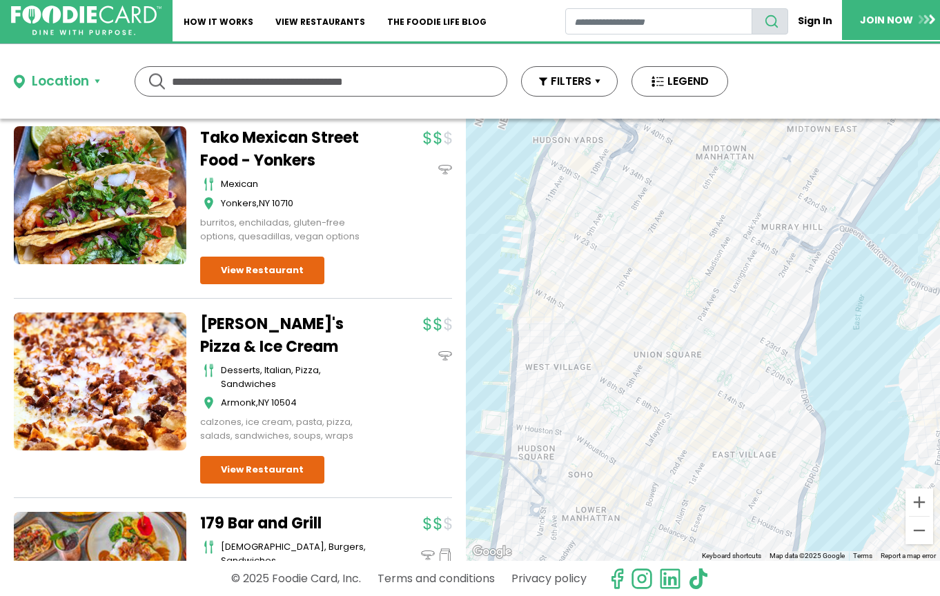
drag, startPoint x: 754, startPoint y: 307, endPoint x: 792, endPoint y: 304, distance: 37.4
click at [792, 304] on div "To navigate, press the arrow keys." at bounding box center [703, 340] width 474 height 442
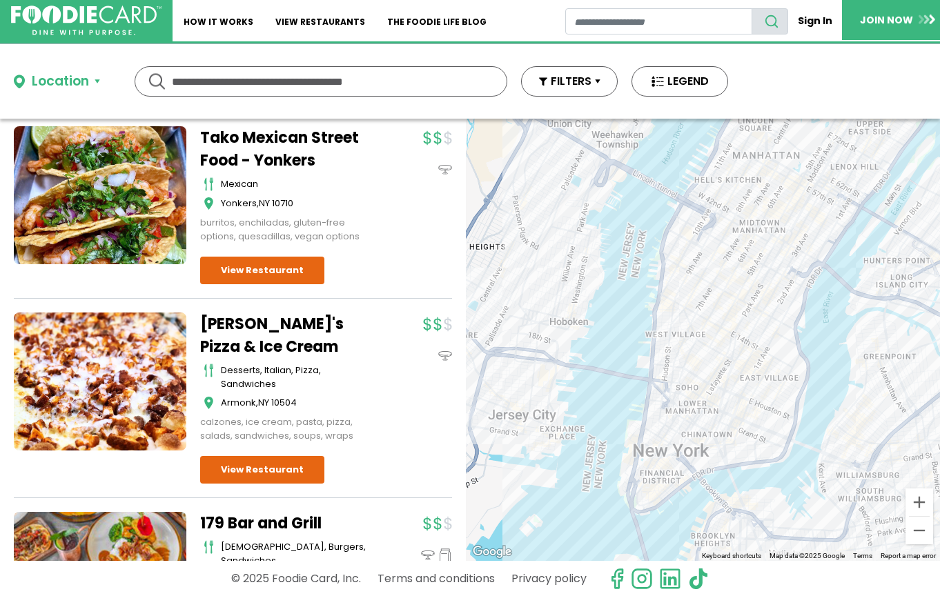
click at [821, 311] on div "To navigate, press the arrow keys." at bounding box center [703, 340] width 474 height 442
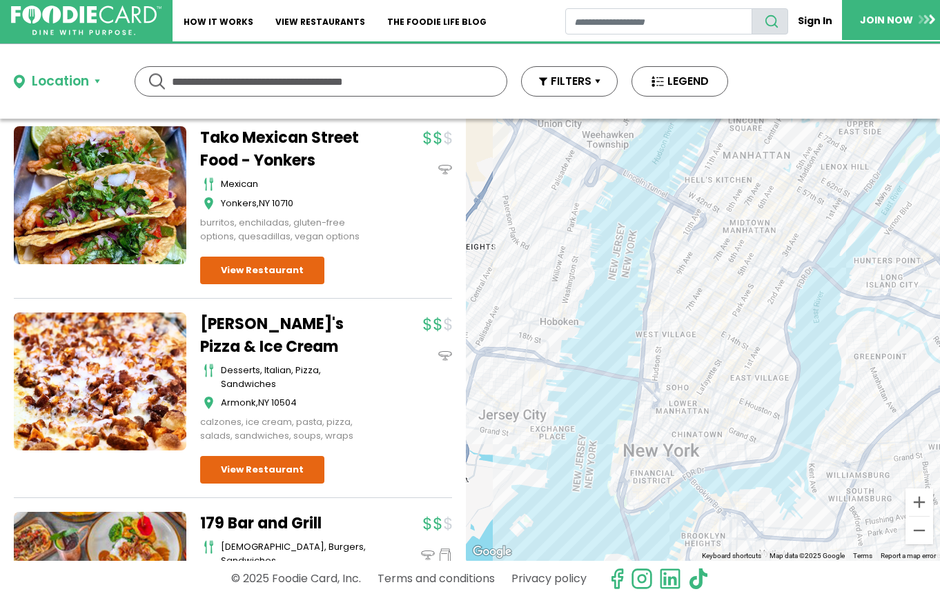
drag, startPoint x: 825, startPoint y: 308, endPoint x: 814, endPoint y: 308, distance: 11.0
click at [814, 308] on div "To navigate, press the arrow keys." at bounding box center [703, 340] width 474 height 442
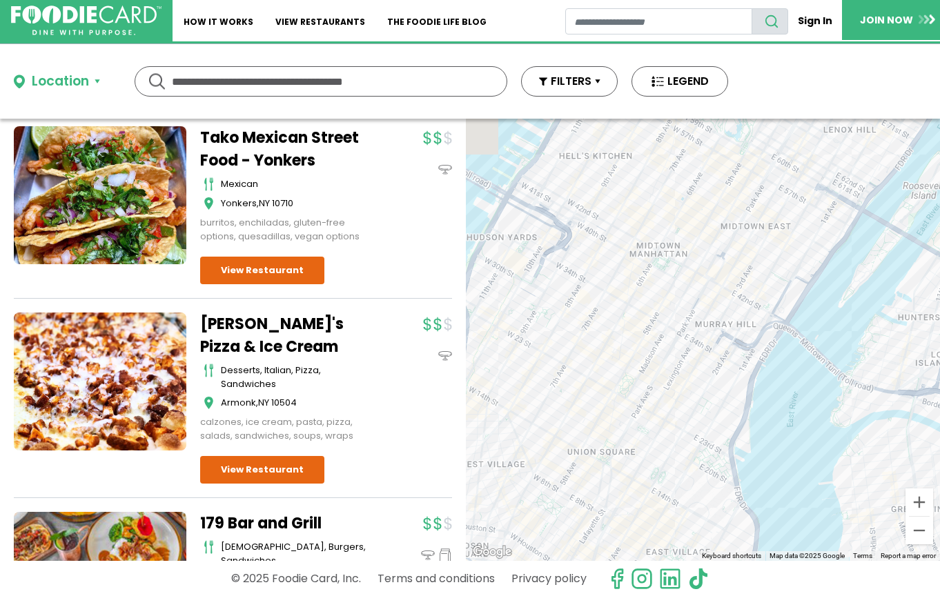
drag, startPoint x: 801, startPoint y: 273, endPoint x: 759, endPoint y: 366, distance: 102.2
click at [759, 366] on div "To navigate, press the arrow keys." at bounding box center [703, 340] width 474 height 442
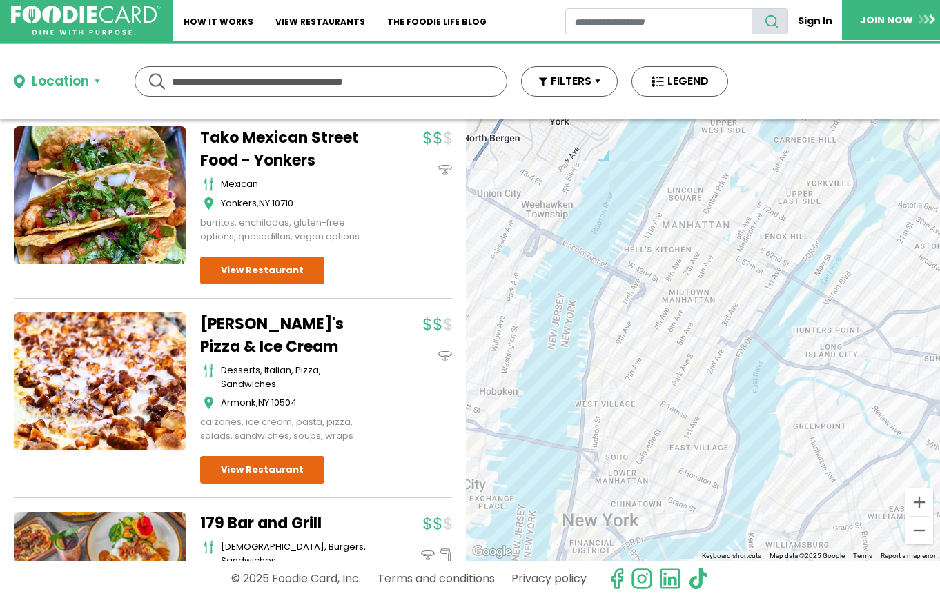
drag, startPoint x: 768, startPoint y: 208, endPoint x: 759, endPoint y: 219, distance: 14.2
click at [759, 219] on div "To navigate, press the arrow keys." at bounding box center [703, 340] width 474 height 442
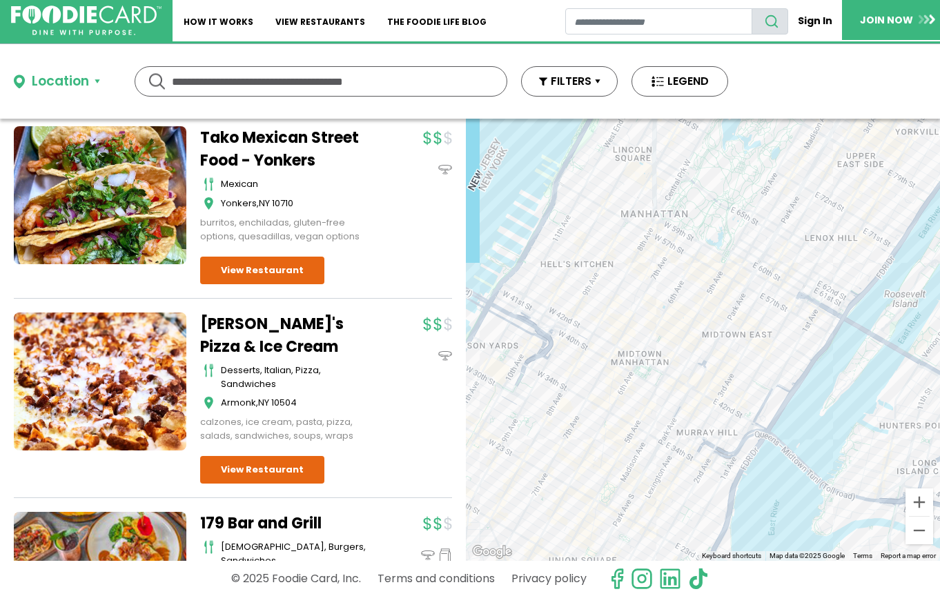
drag, startPoint x: 744, startPoint y: 275, endPoint x: 781, endPoint y: 229, distance: 58.9
click at [781, 229] on div "To navigate, press the arrow keys." at bounding box center [703, 340] width 474 height 442
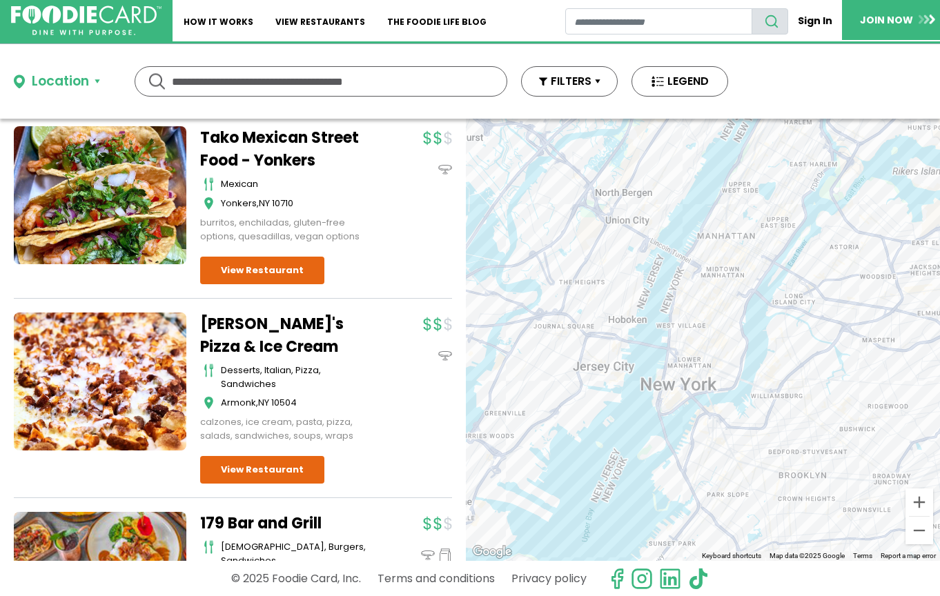
drag, startPoint x: 789, startPoint y: 373, endPoint x: 771, endPoint y: 331, distance: 45.1
click at [771, 331] on div "To navigate, press the arrow keys." at bounding box center [703, 340] width 474 height 442
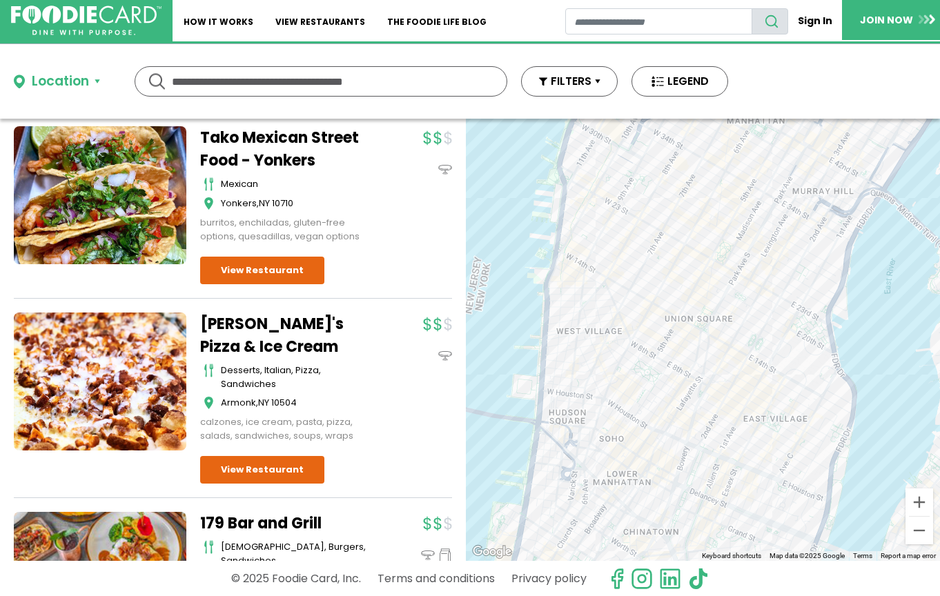
drag, startPoint x: 854, startPoint y: 382, endPoint x: 818, endPoint y: 335, distance: 59.5
click at [818, 336] on div "To navigate, press the arrow keys." at bounding box center [703, 340] width 474 height 442
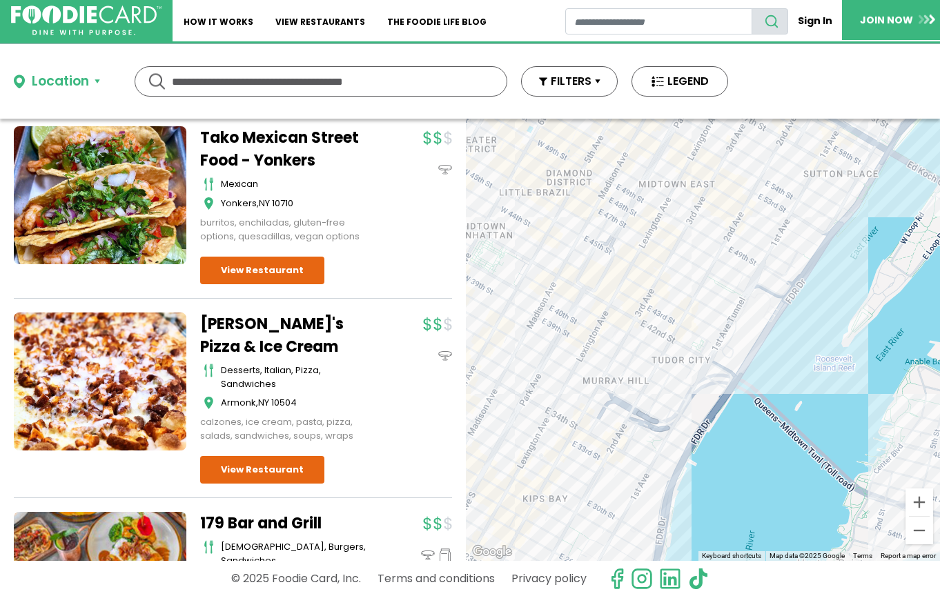
click at [816, 203] on div "To navigate, press the arrow keys." at bounding box center [703, 340] width 474 height 442
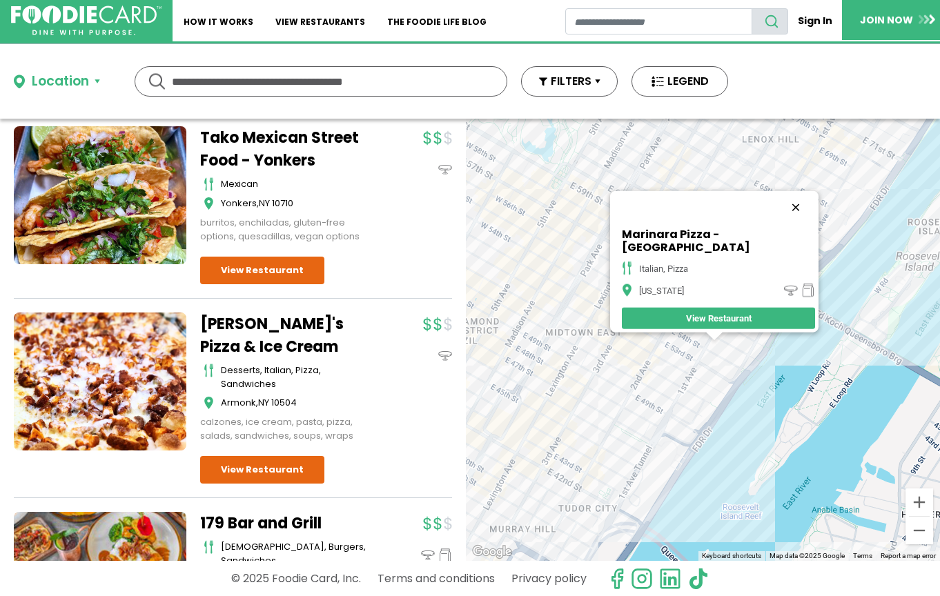
click at [782, 213] on button "Close" at bounding box center [795, 206] width 33 height 33
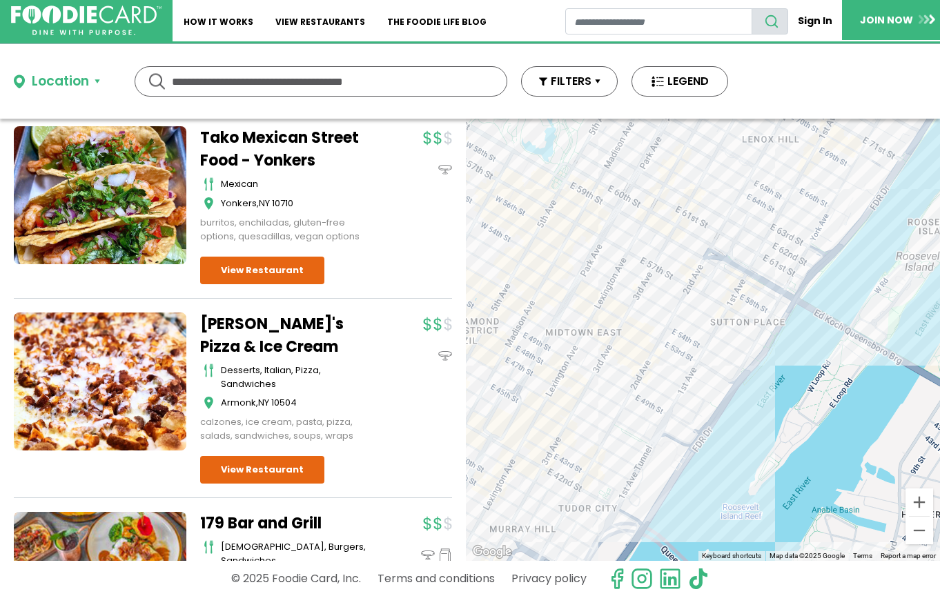
click at [637, 346] on div "To navigate, press the arrow keys." at bounding box center [703, 340] width 474 height 442
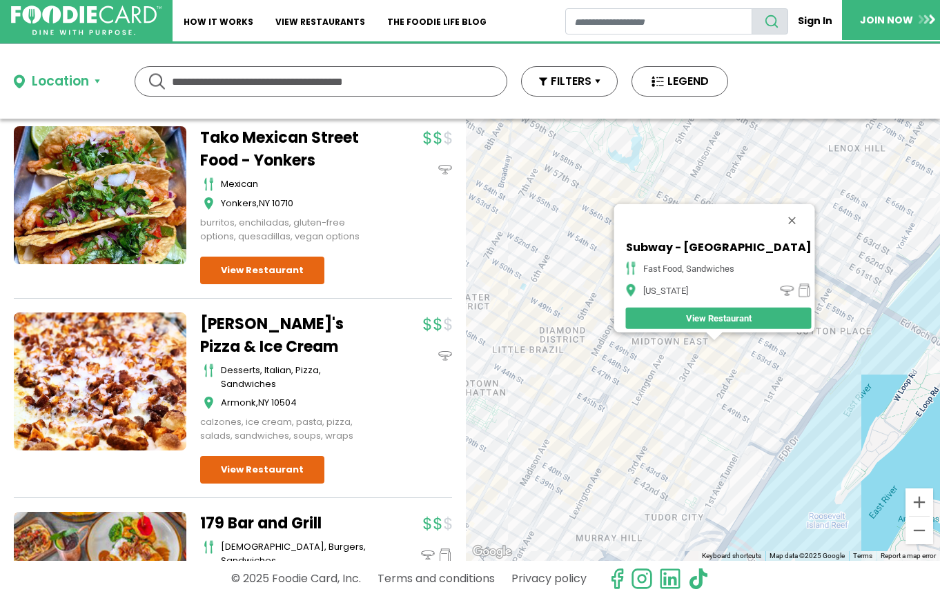
click at [685, 362] on div "To navigate, press the arrow keys. Subway - 3rd Avenue fast food, sandwiches [U…" at bounding box center [703, 340] width 474 height 442
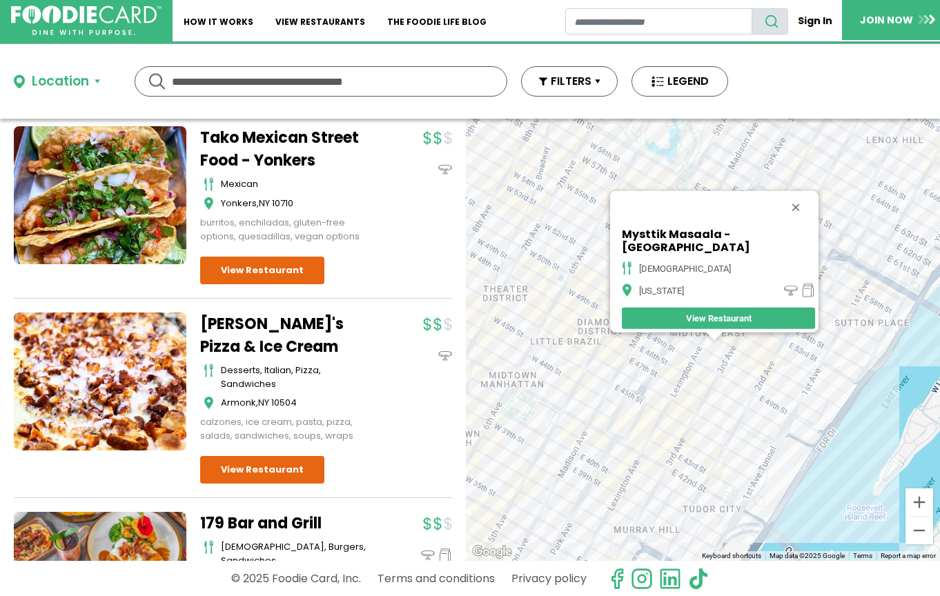
drag, startPoint x: 805, startPoint y: 207, endPoint x: 765, endPoint y: 143, distance: 75.3
click at [804, 208] on button "Close" at bounding box center [795, 206] width 33 height 33
